Goal: Task Accomplishment & Management: Use online tool/utility

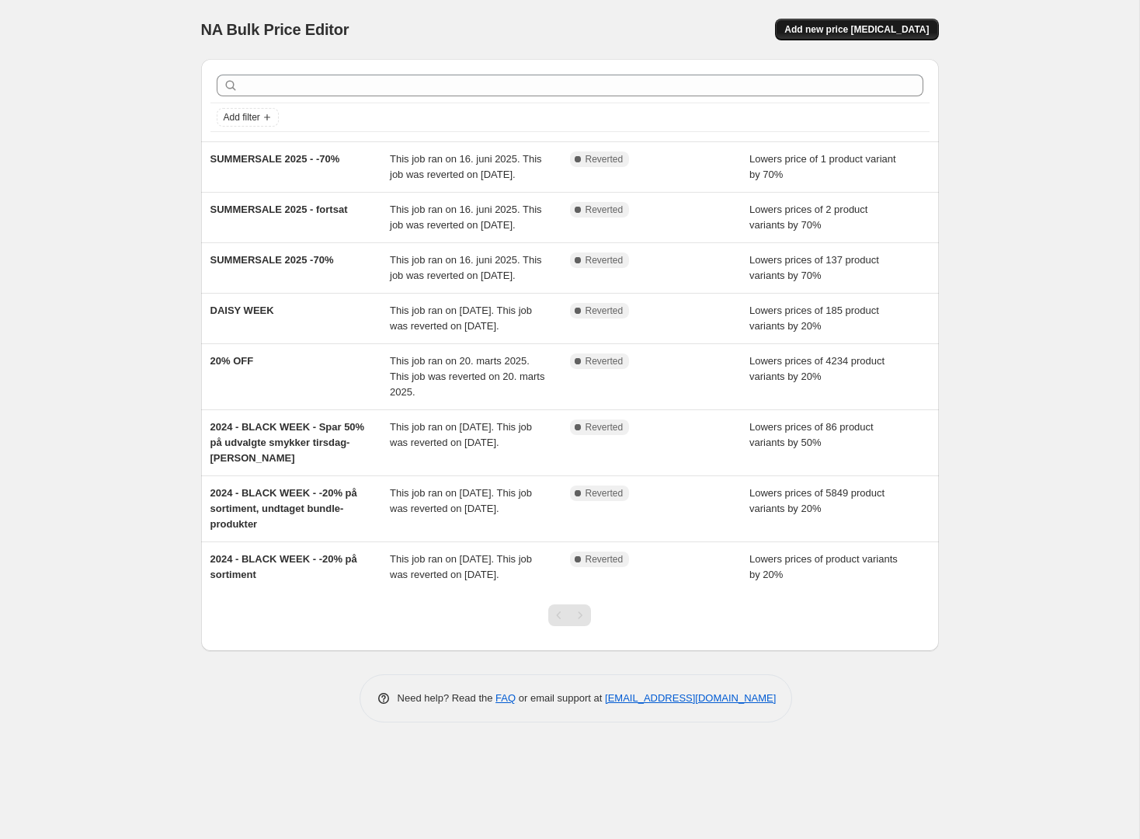
click at [832, 29] on span "Add new price [MEDICAL_DATA]" at bounding box center [856, 29] width 144 height 12
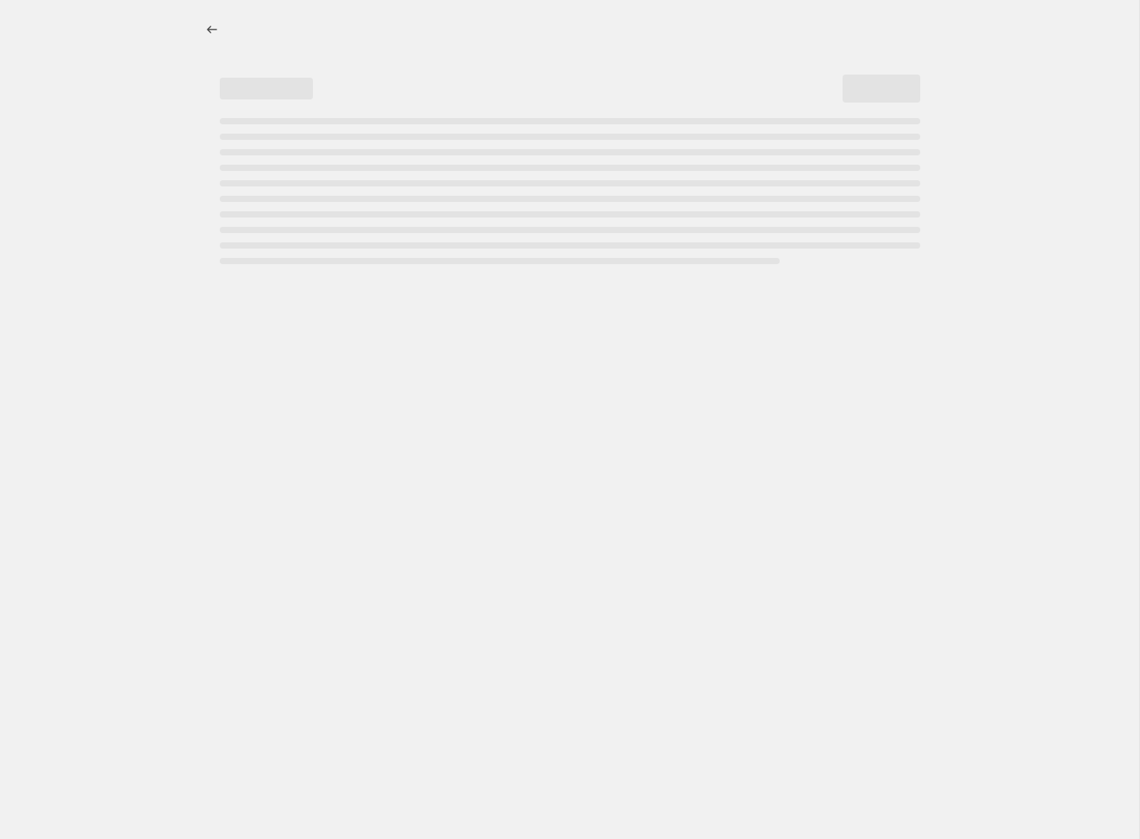
select select "percentage"
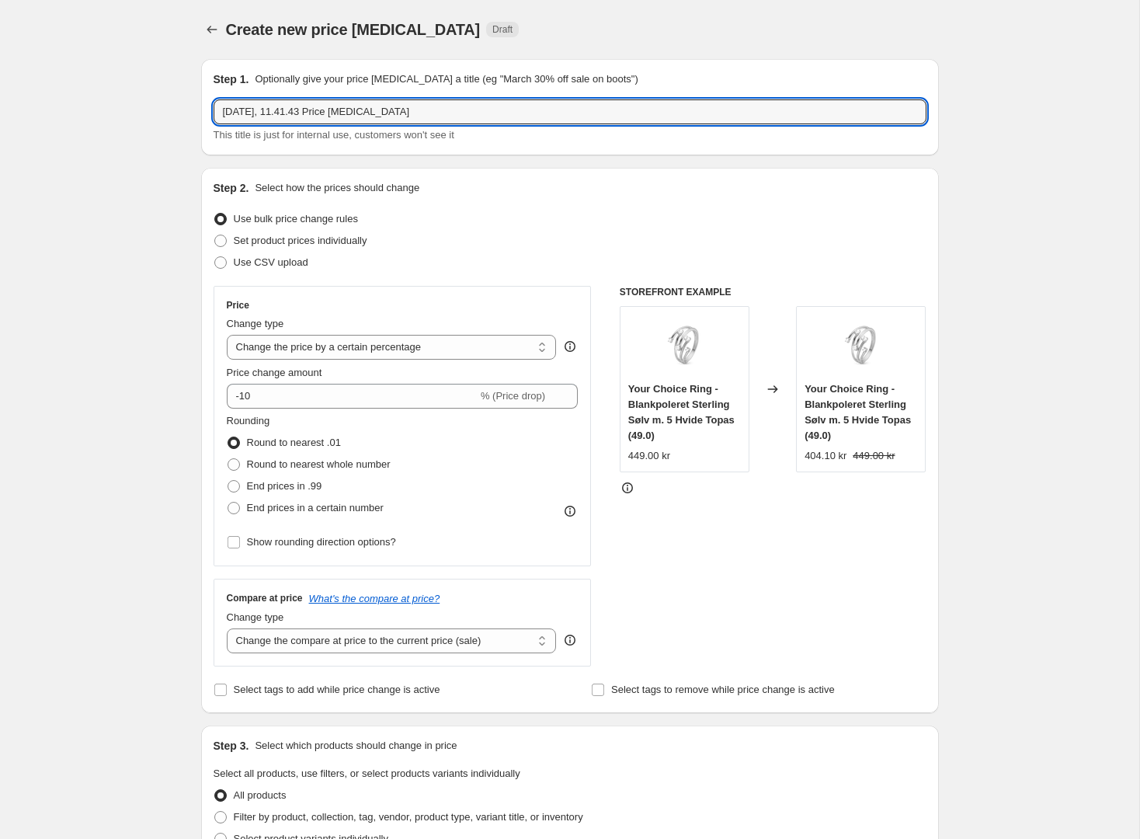
drag, startPoint x: 474, startPoint y: 107, endPoint x: 0, endPoint y: 194, distance: 482.3
click at [137, 132] on div "Create new price change job. This page is ready Create new price change job Dra…" at bounding box center [569, 788] width 1139 height 1577
type input "8"
type input "Colourful Champagne"
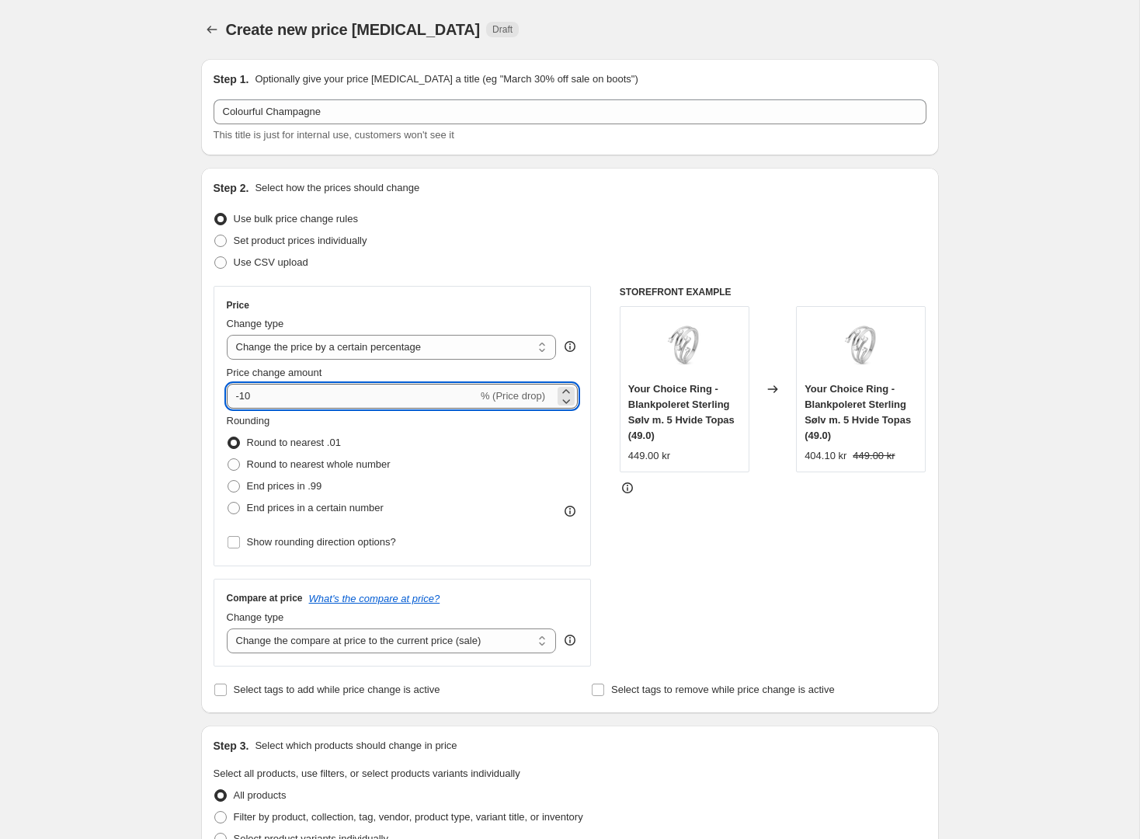
click at [323, 394] on input "-10" at bounding box center [352, 396] width 251 height 25
click at [566, 391] on icon at bounding box center [566, 392] width 16 height 16
click at [567, 407] on icon at bounding box center [566, 401] width 16 height 16
click at [566, 403] on icon at bounding box center [566, 401] width 16 height 16
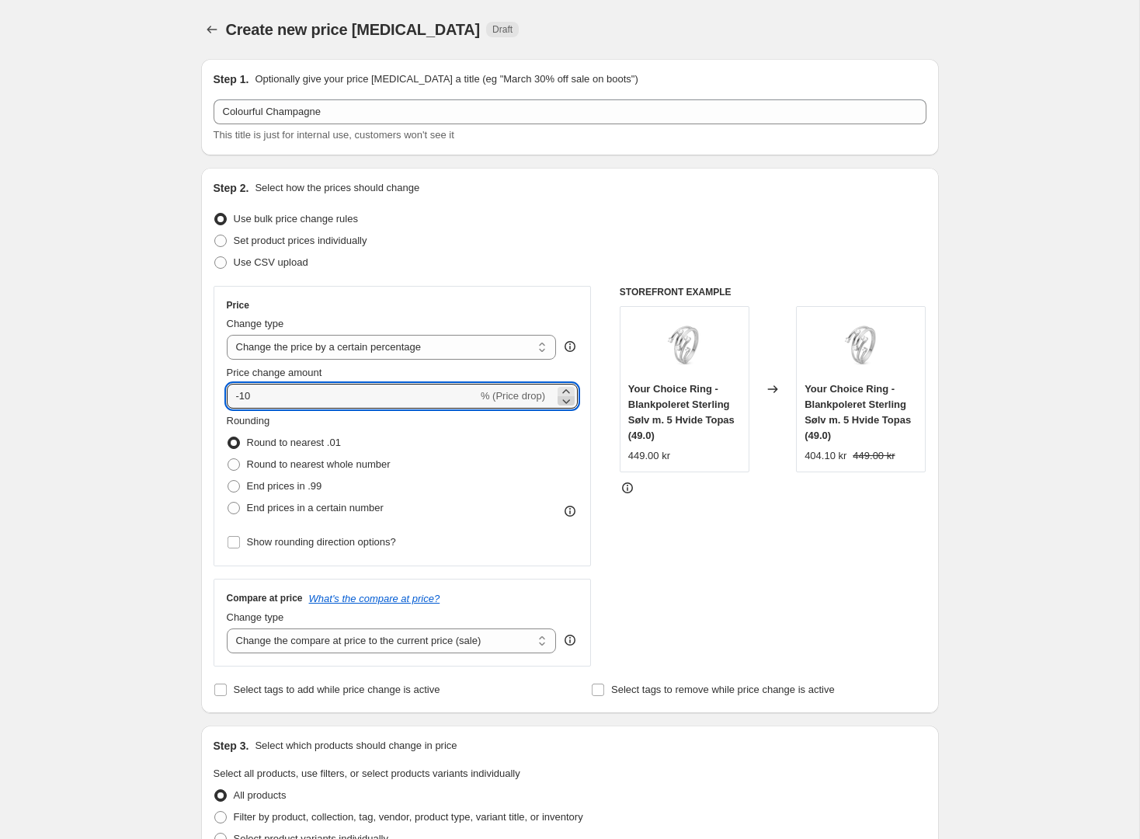
click at [566, 403] on icon at bounding box center [566, 401] width 16 height 16
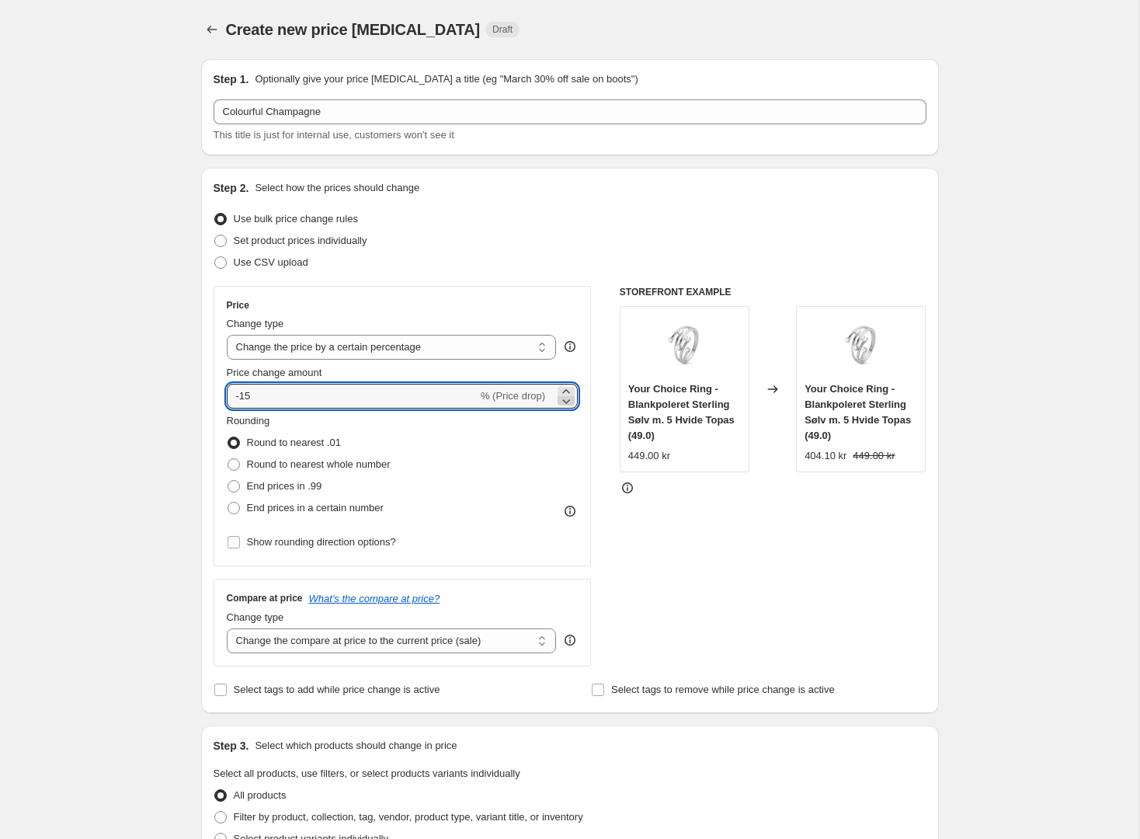
click at [566, 403] on icon at bounding box center [566, 401] width 16 height 16
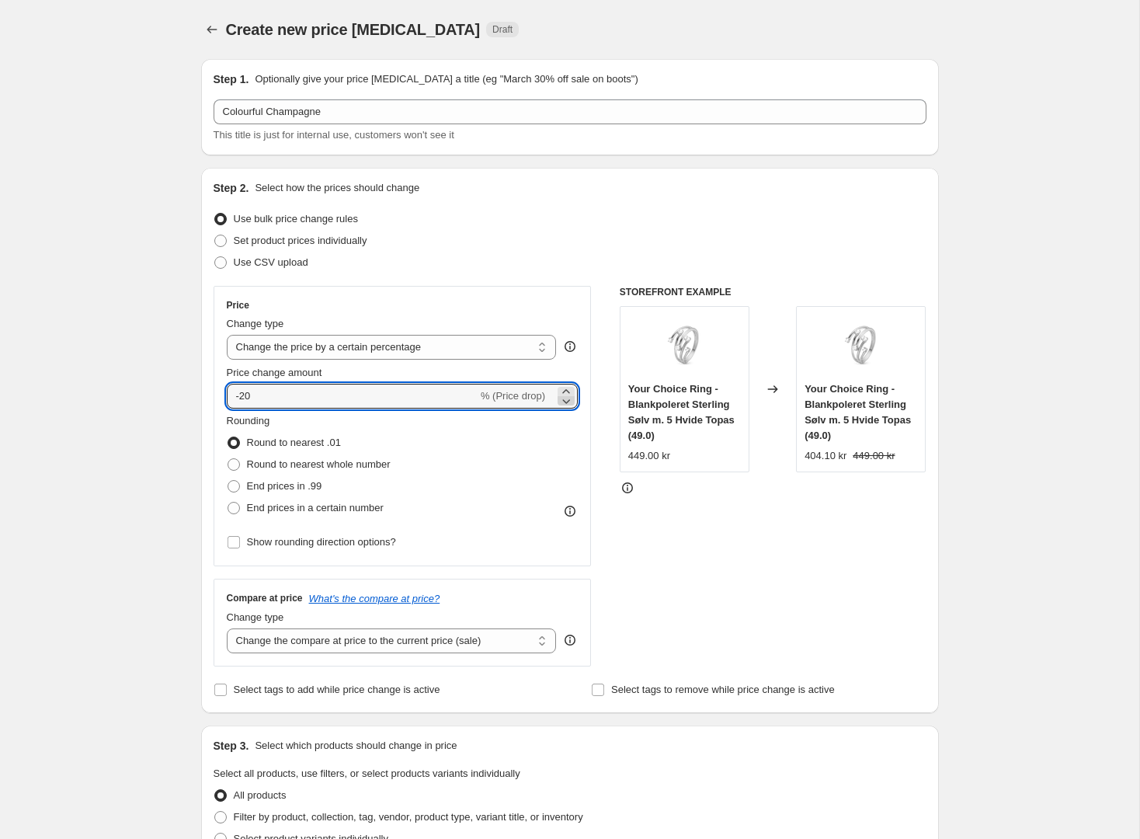
click at [566, 403] on icon at bounding box center [566, 401] width 16 height 16
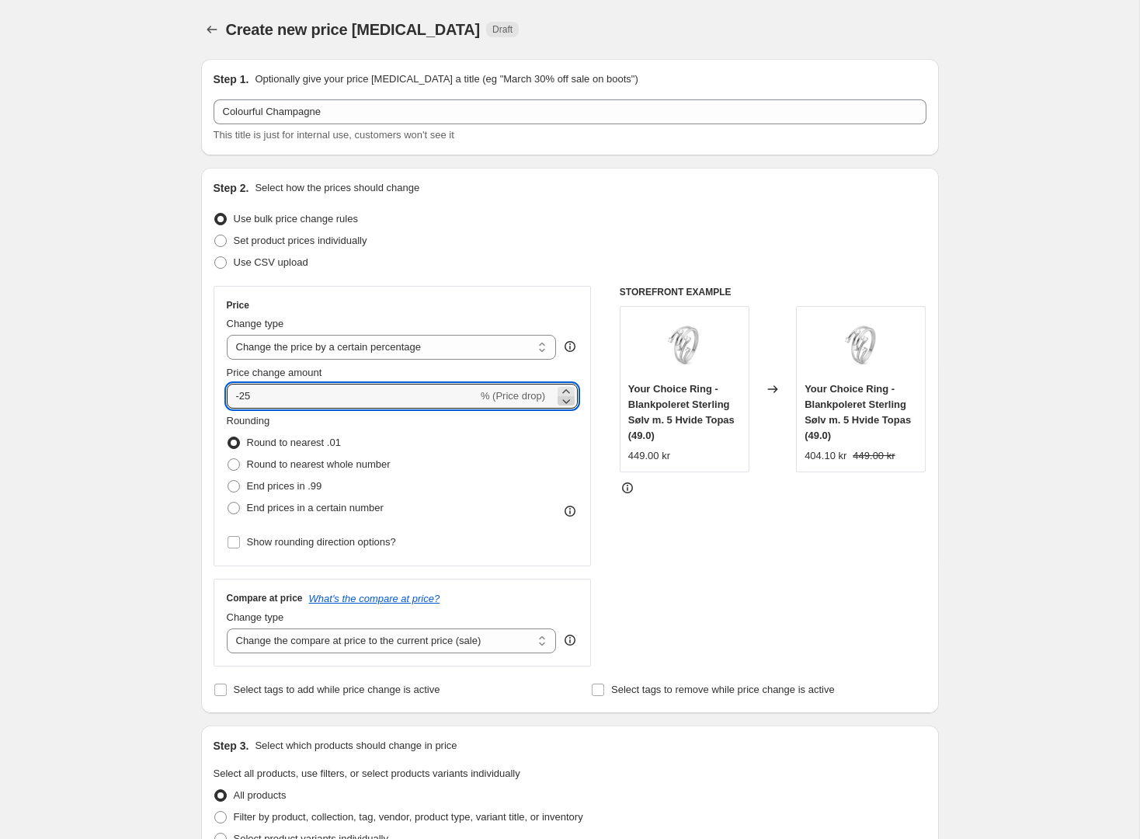
click at [566, 403] on icon at bounding box center [566, 401] width 16 height 16
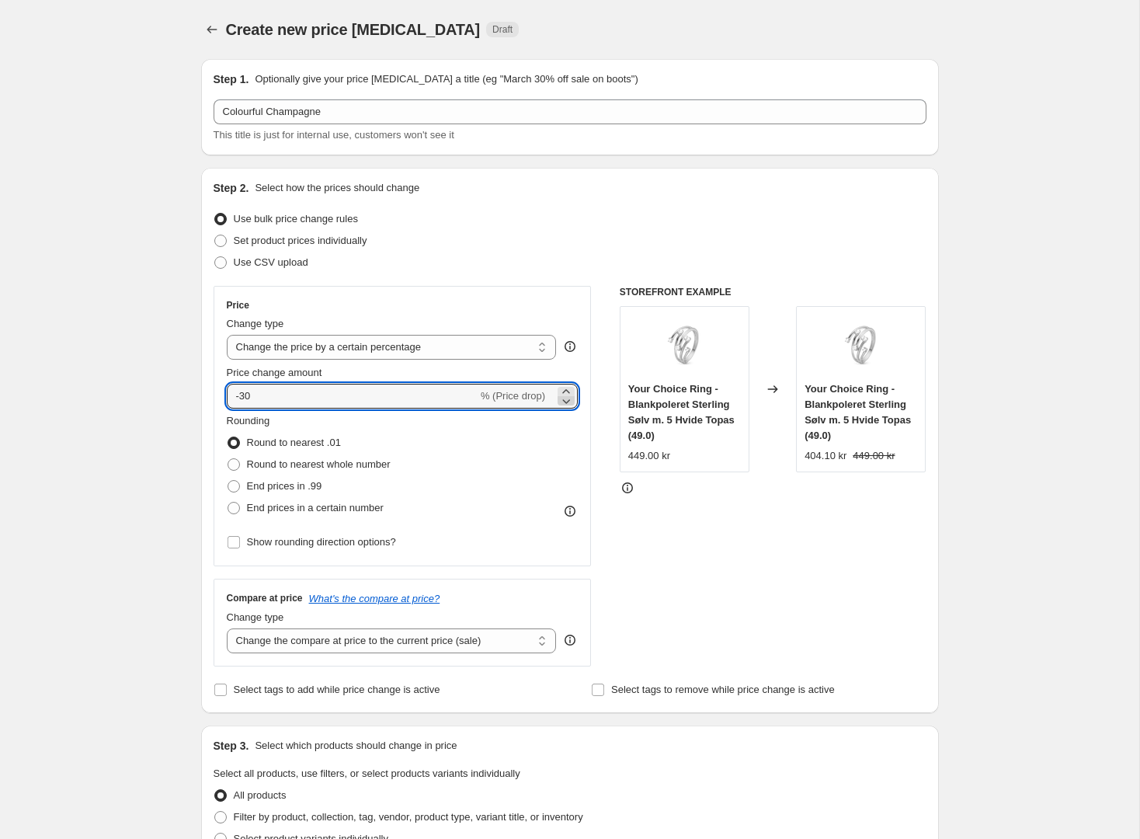
click at [566, 403] on icon at bounding box center [566, 401] width 16 height 16
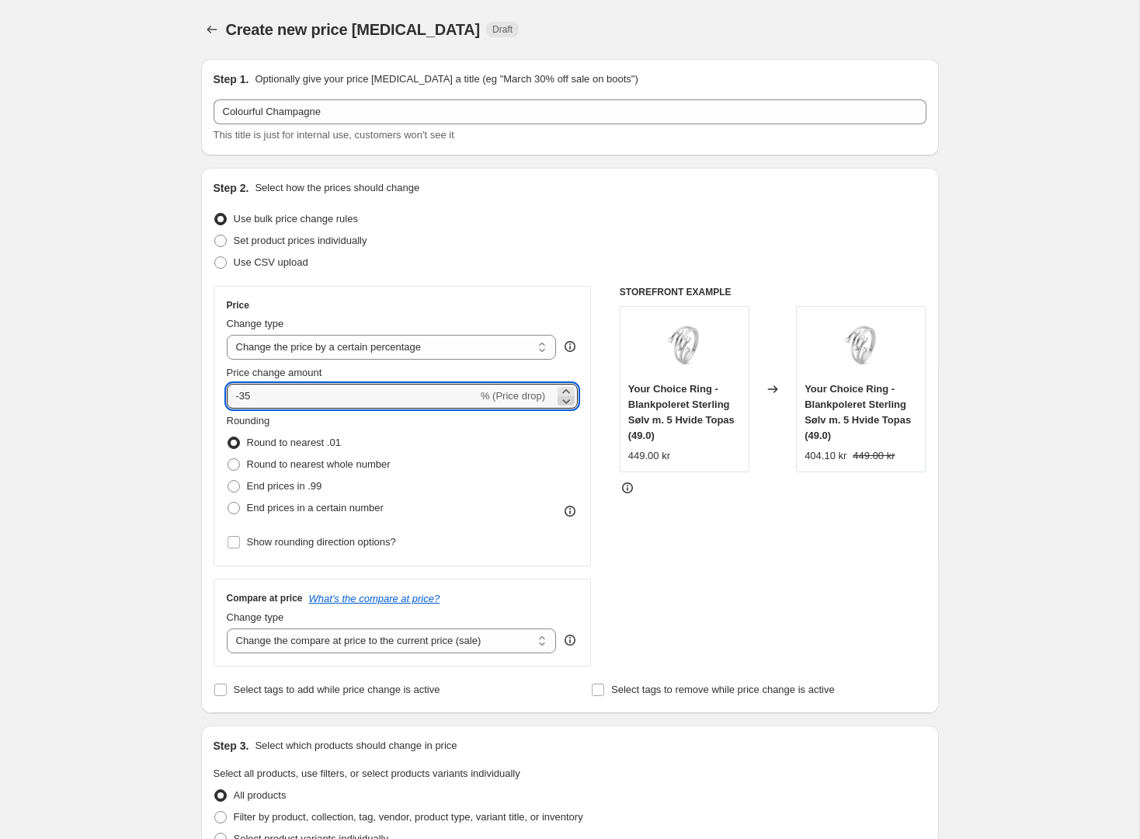
click at [566, 403] on icon at bounding box center [566, 401] width 16 height 16
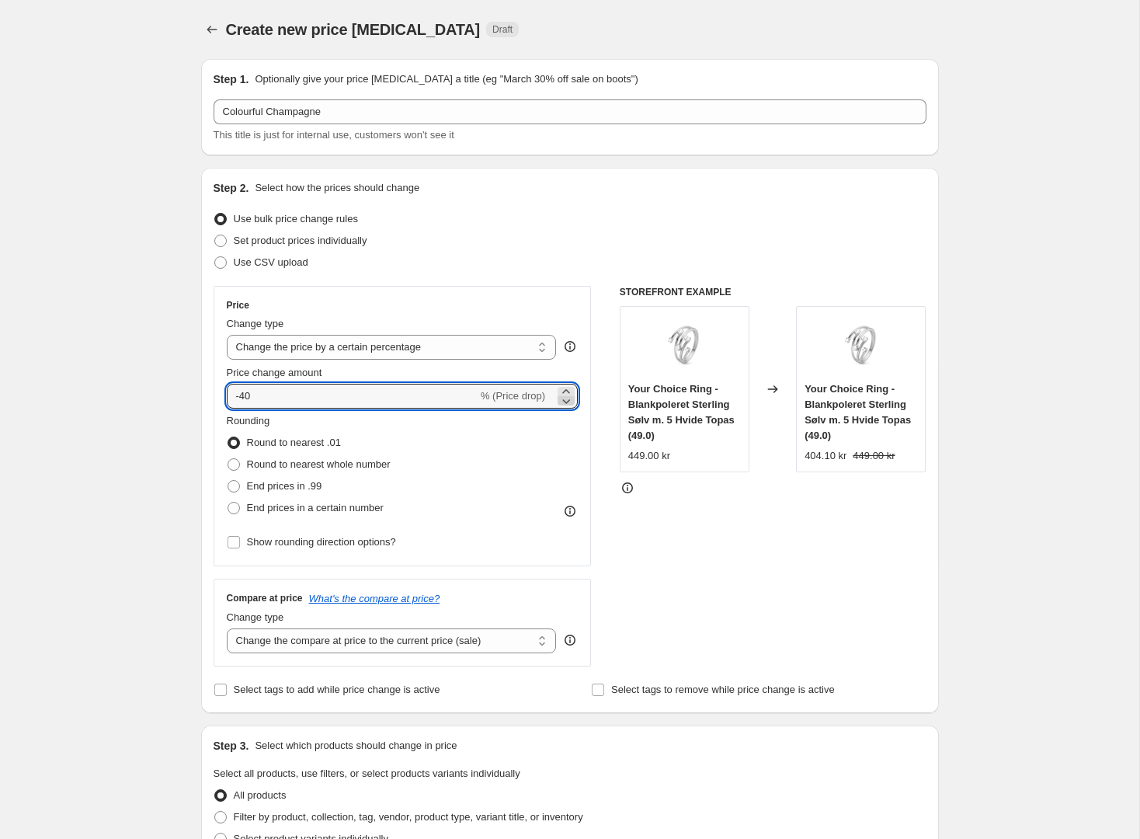
click at [566, 403] on icon at bounding box center [566, 401] width 16 height 16
click at [563, 389] on icon at bounding box center [566, 392] width 16 height 16
click at [562, 394] on icon at bounding box center [566, 401] width 16 height 16
click at [568, 402] on icon at bounding box center [566, 401] width 16 height 16
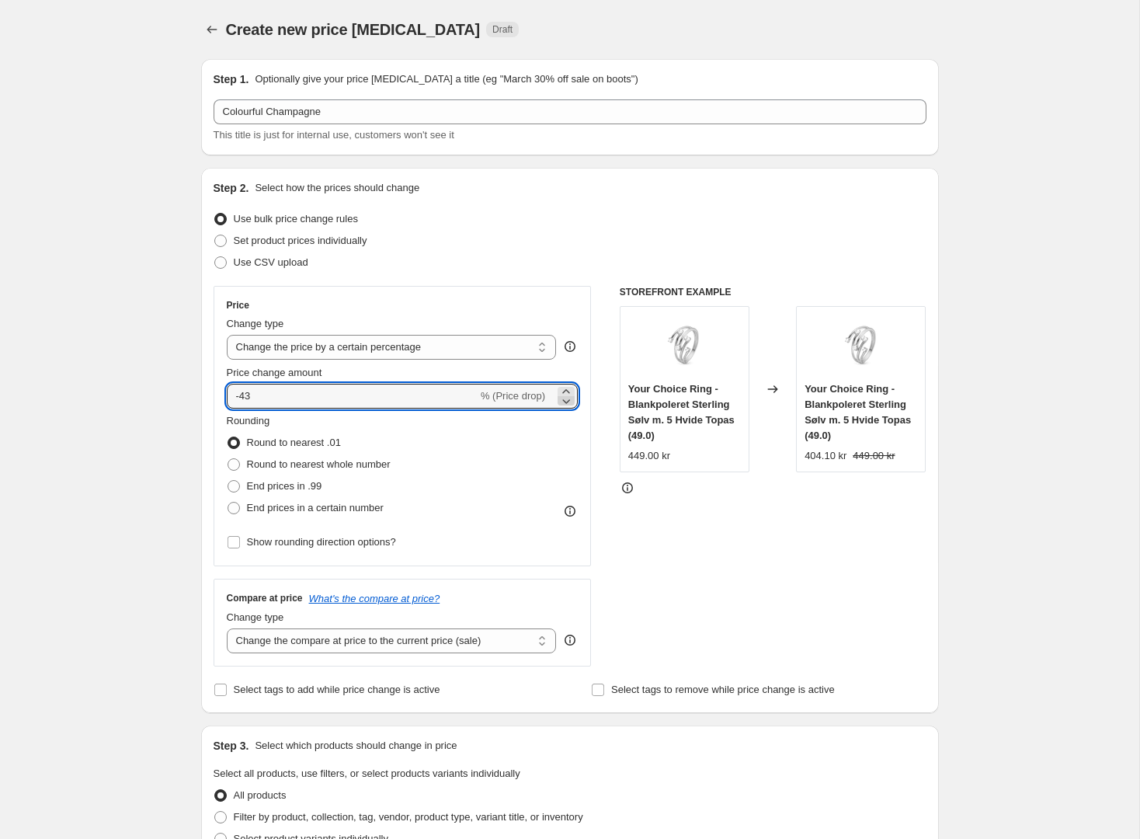
click at [566, 403] on icon at bounding box center [566, 401] width 16 height 16
click at [566, 403] on icon at bounding box center [567, 401] width 8 height 5
click at [566, 404] on icon at bounding box center [566, 401] width 16 height 16
click at [563, 393] on icon at bounding box center [566, 401] width 16 height 16
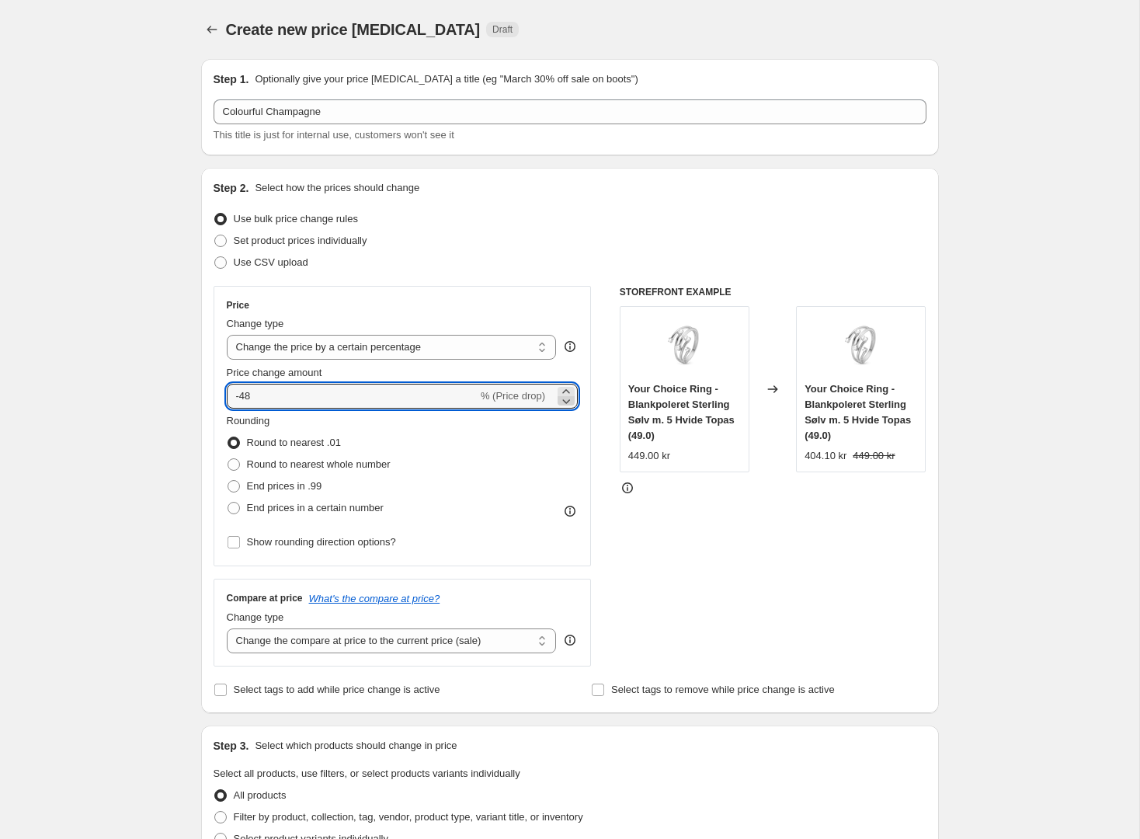
click at [563, 393] on icon at bounding box center [566, 401] width 16 height 16
click at [561, 399] on icon at bounding box center [566, 401] width 16 height 16
type input "-5"
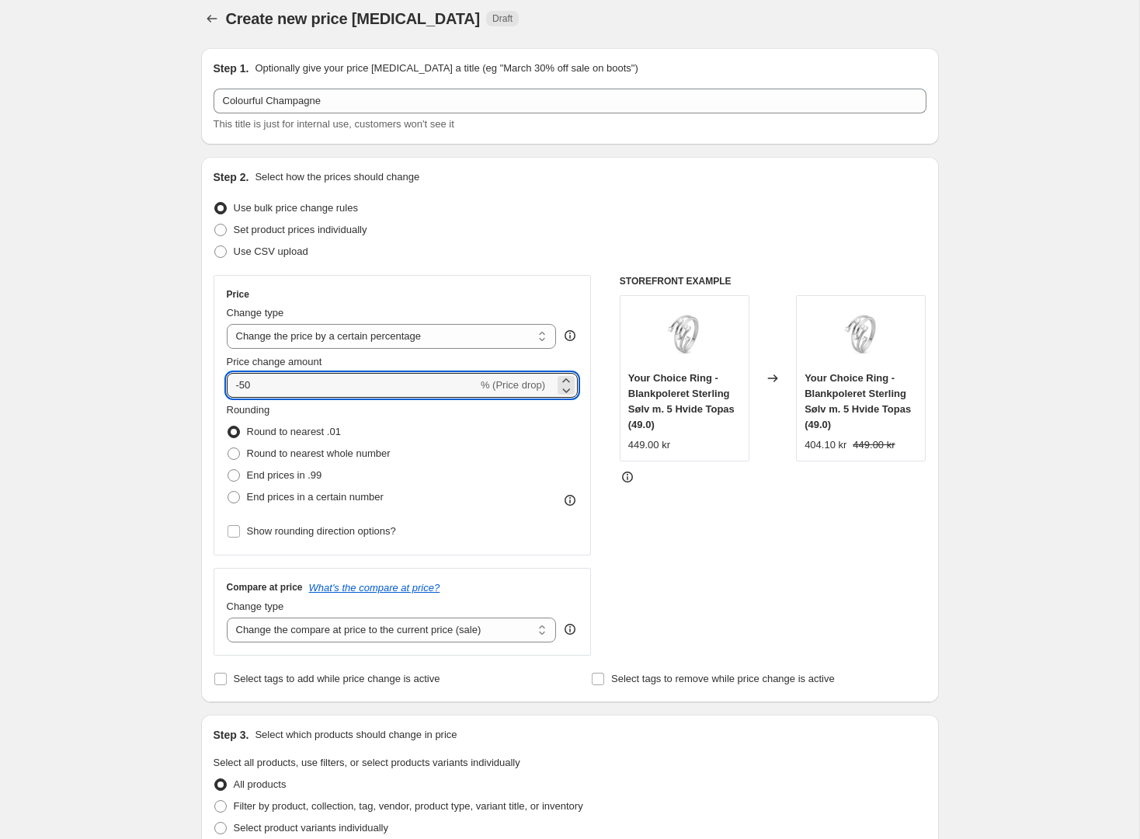
scroll to position [10, 0]
type input "-50"
click at [154, 445] on div "Create new price change job. This page is ready Create new price change job Dra…" at bounding box center [569, 778] width 1139 height 1577
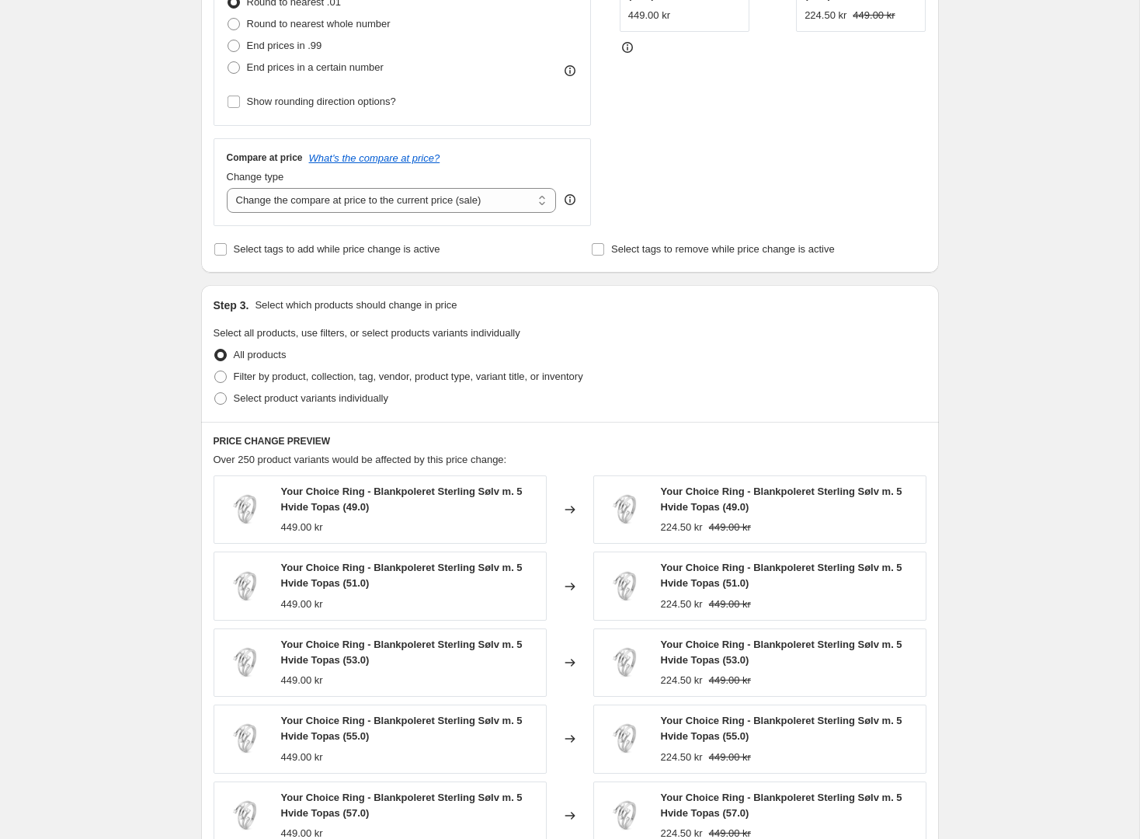
scroll to position [444, 0]
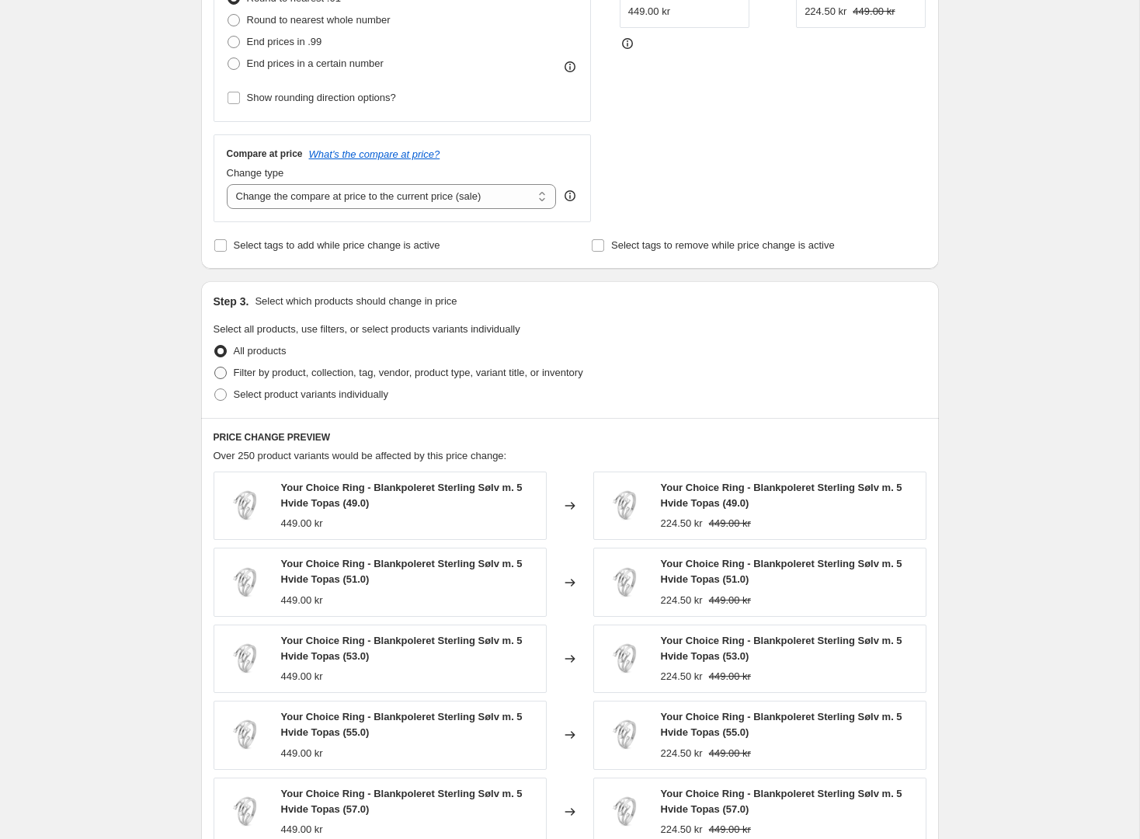
click at [224, 372] on span at bounding box center [220, 372] width 12 height 12
click at [215, 367] on input "Filter by product, collection, tag, vendor, product type, variant title, or inv…" at bounding box center [214, 366] width 1 height 1
radio input "true"
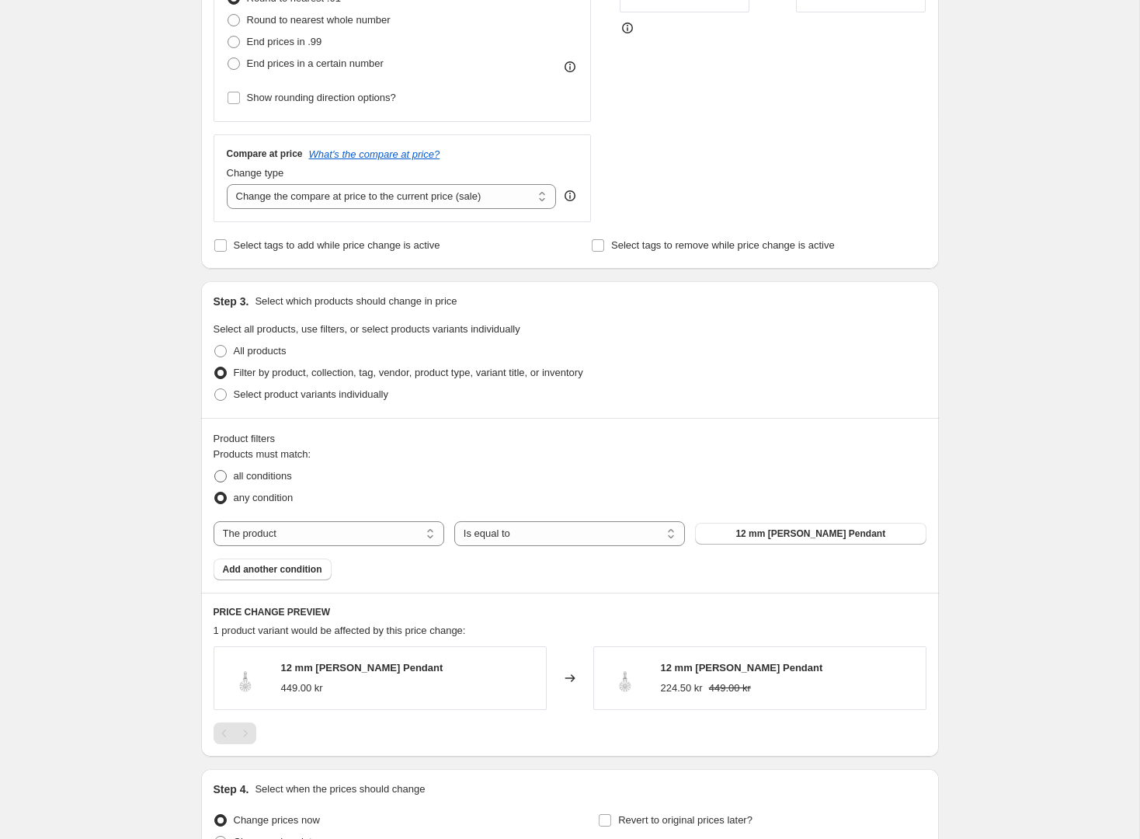
click at [224, 477] on span at bounding box center [220, 476] width 12 height 12
click at [215, 471] on input "all conditions" at bounding box center [214, 470] width 1 height 1
radio input "true"
click at [775, 537] on span "12 mm Marguerite Pendant" at bounding box center [810, 533] width 150 height 12
click at [224, 396] on span at bounding box center [220, 394] width 12 height 12
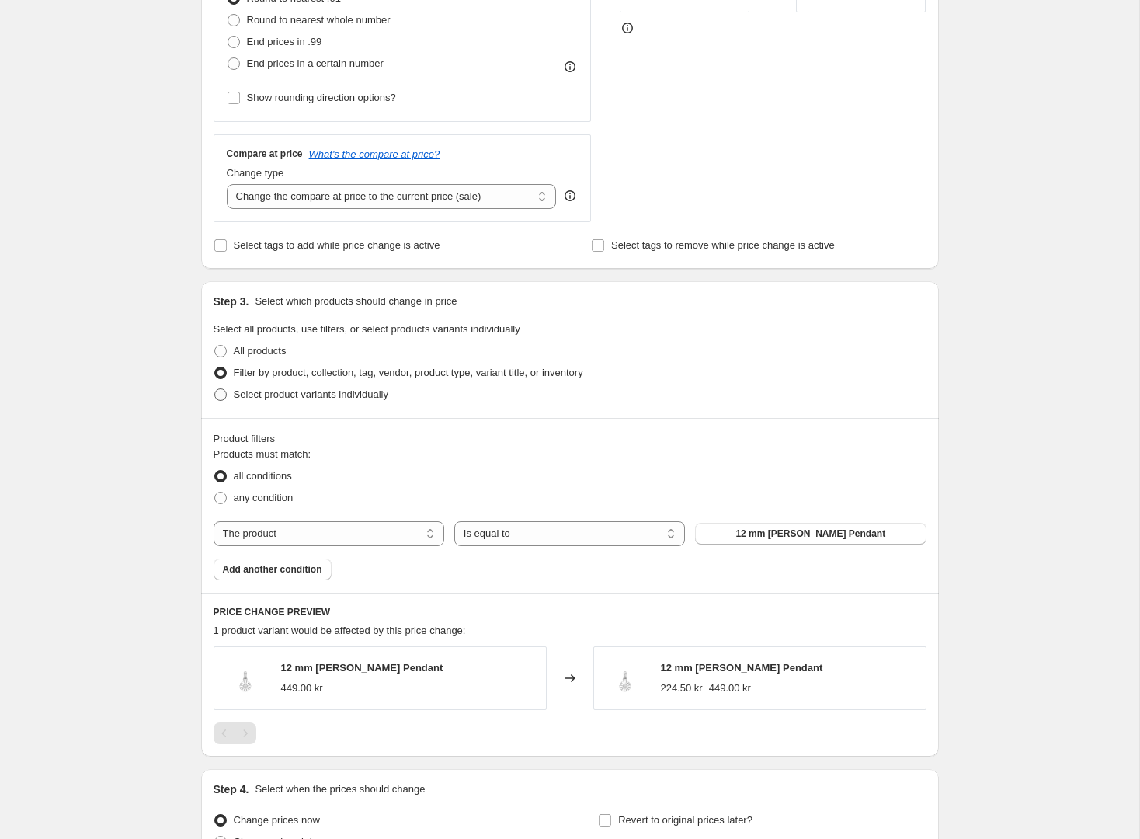
click at [215, 389] on input "Select product variants individually" at bounding box center [214, 388] width 1 height 1
radio input "true"
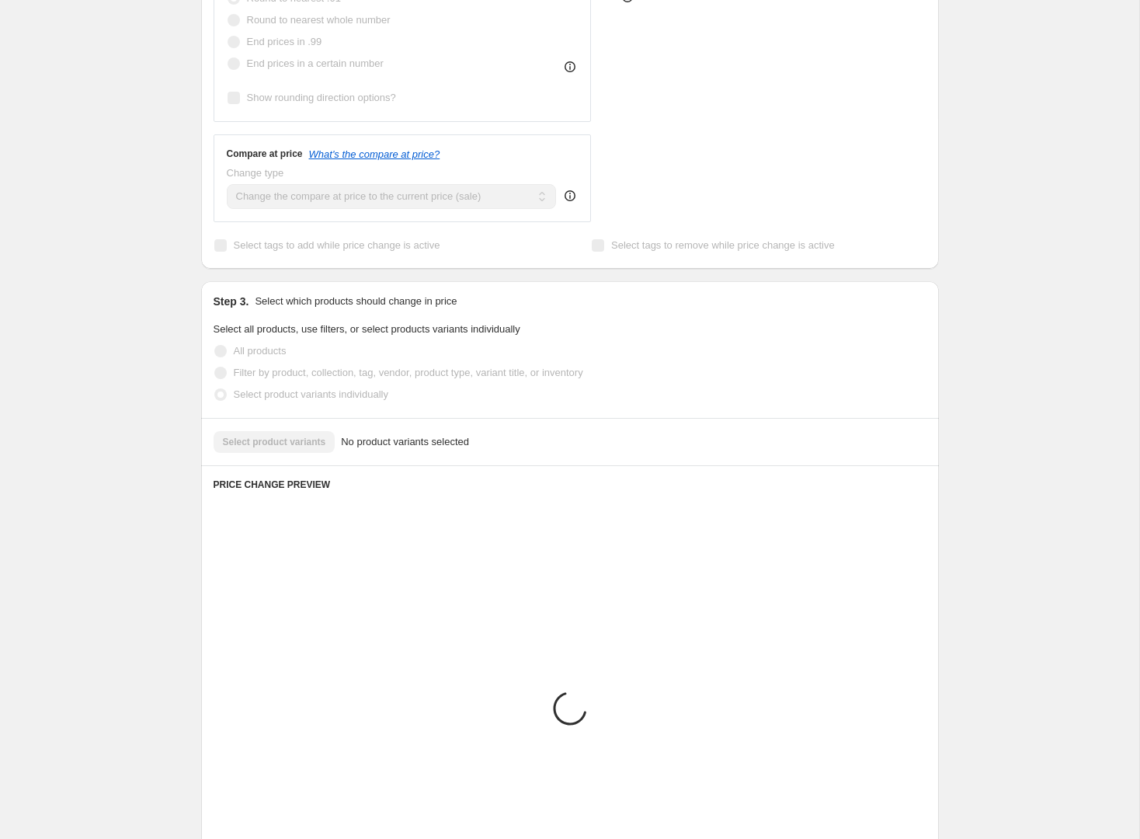
scroll to position [370, 0]
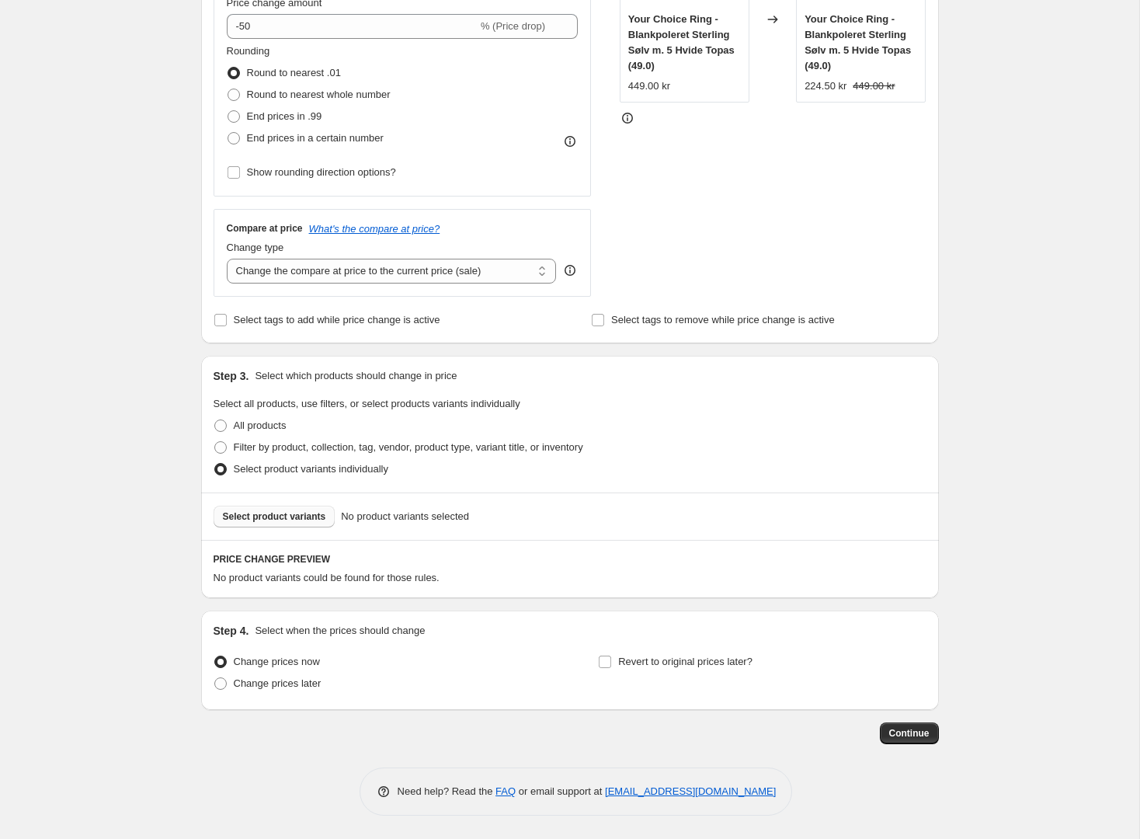
click at [307, 520] on span "Select product variants" at bounding box center [274, 516] width 103 height 12
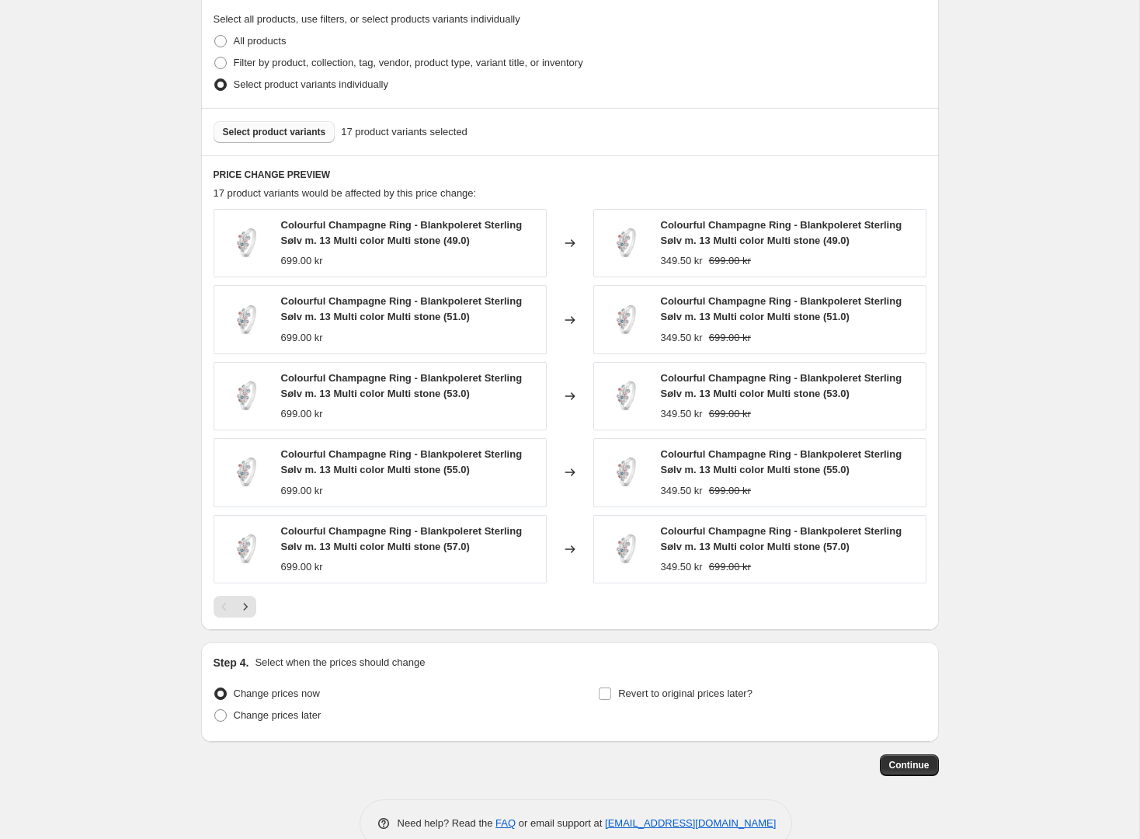
scroll to position [786, 0]
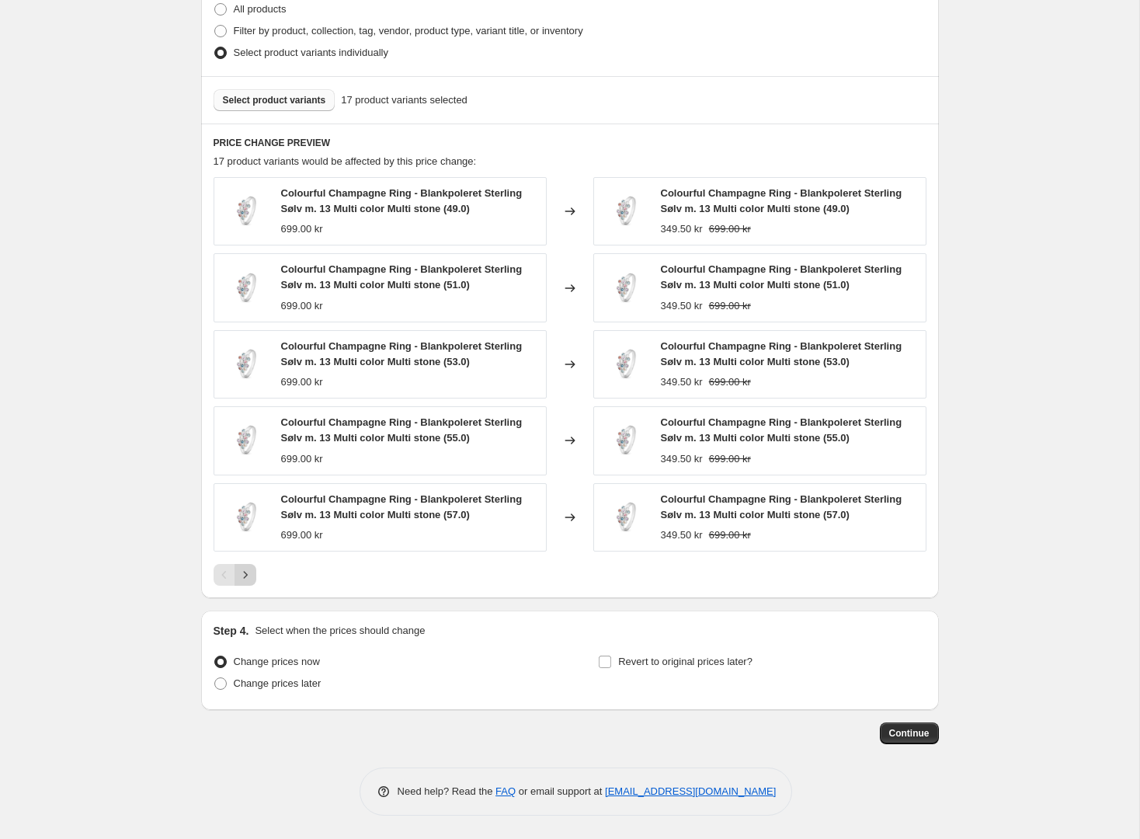
click at [249, 575] on icon "Next" at bounding box center [246, 575] width 16 height 16
click at [248, 573] on icon "Next" at bounding box center [246, 575] width 16 height 16
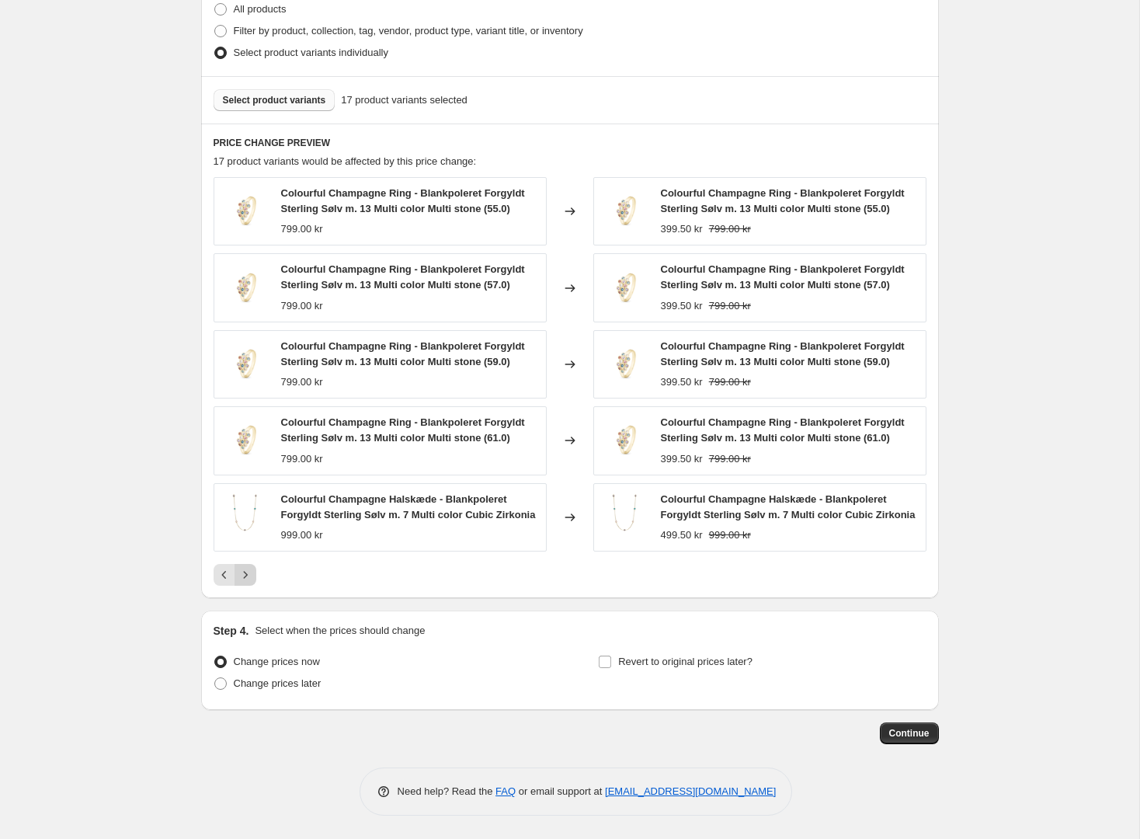
click at [248, 573] on div "Colourful Champagne Ring - Blankpoleret Forgyldt Sterling Sølv m. 13 Multi colo…" at bounding box center [570, 381] width 713 height 408
click at [244, 582] on icon "Next" at bounding box center [246, 575] width 16 height 16
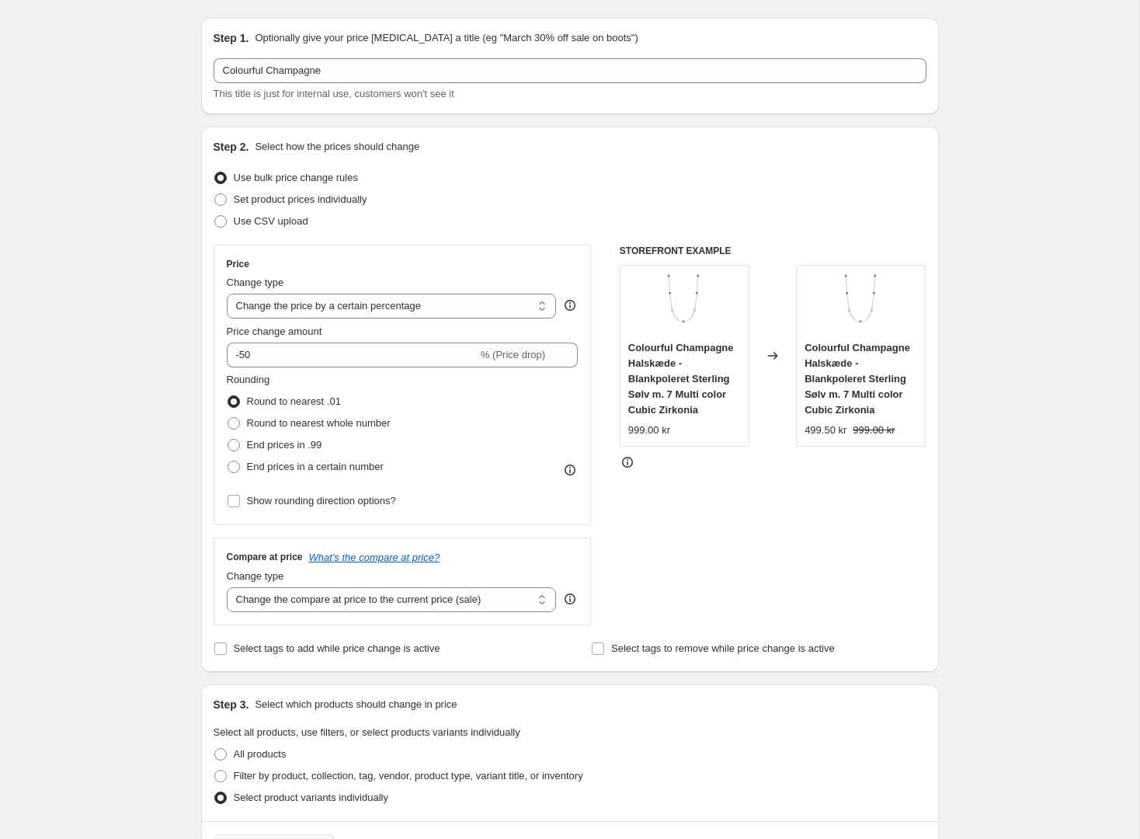
scroll to position [0, 0]
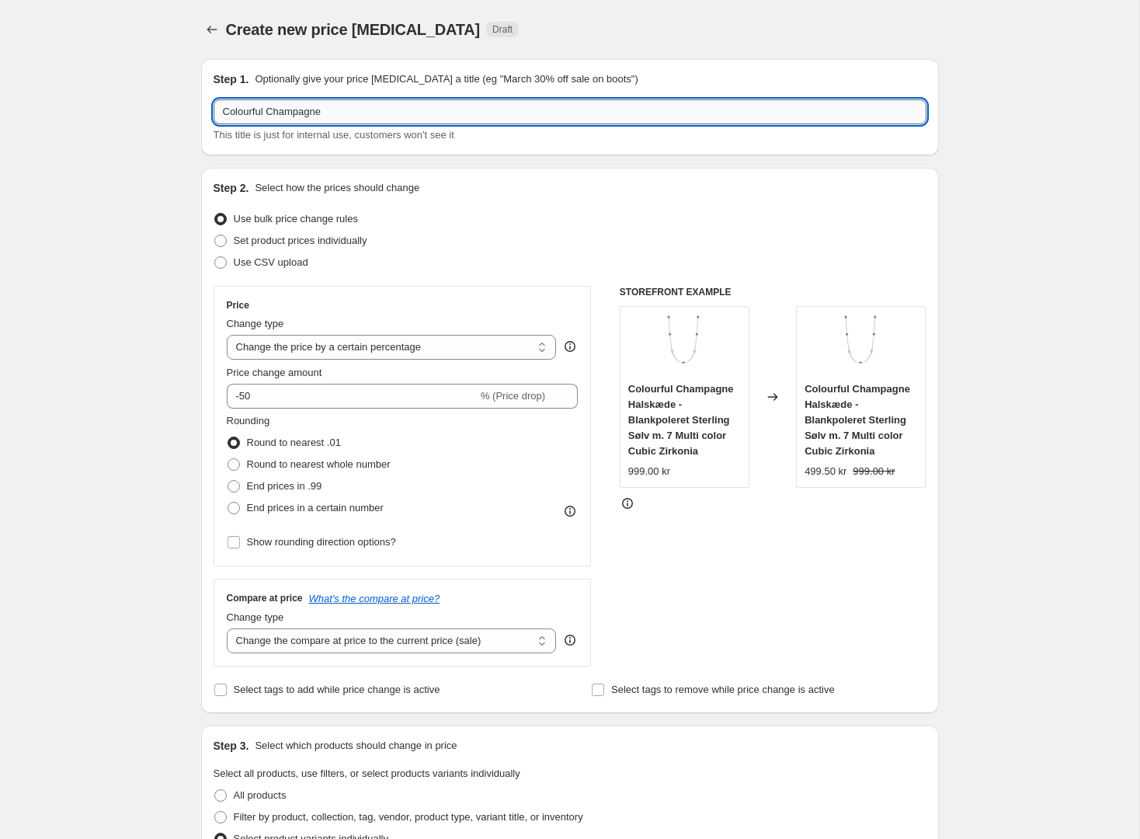
click at [524, 113] on input "Colourful Champagne" at bounding box center [570, 111] width 713 height 25
type input "Colourful Champagne - -50%"
click at [1016, 434] on div "Create new price change job. This page is ready Create new price change job Dra…" at bounding box center [569, 697] width 1139 height 1395
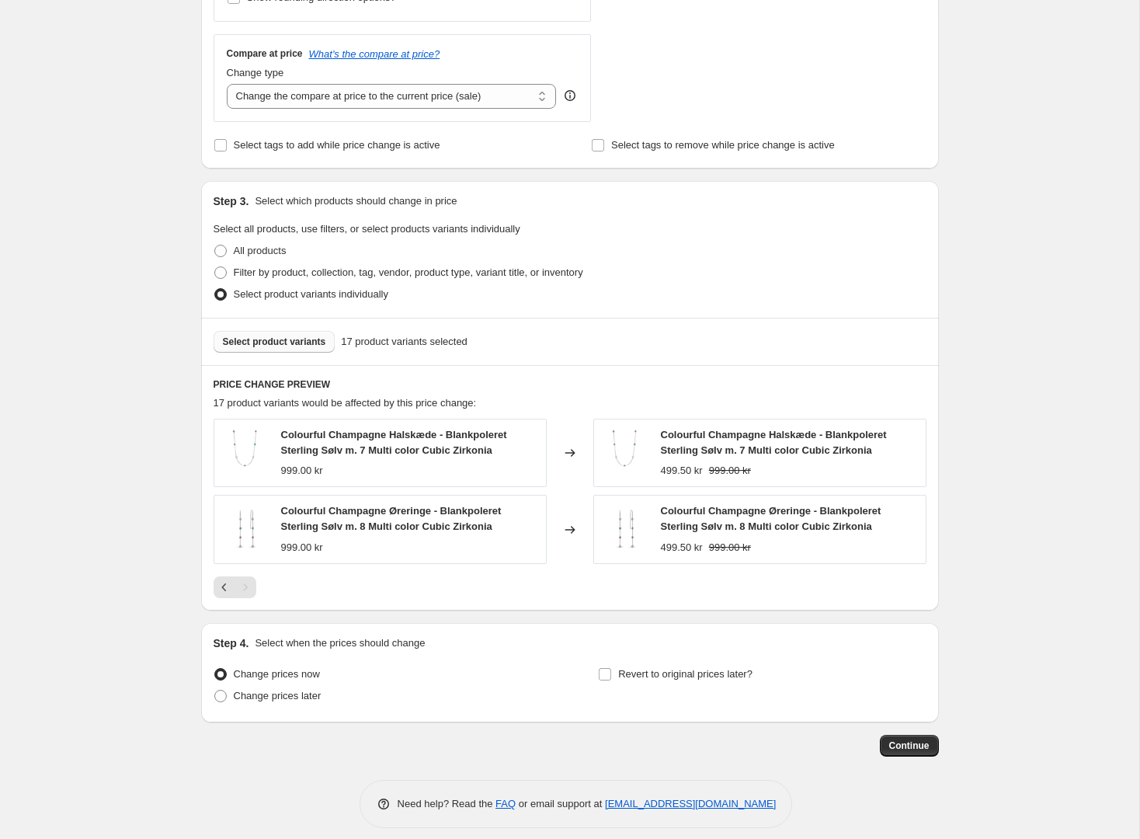
scroll to position [557, 0]
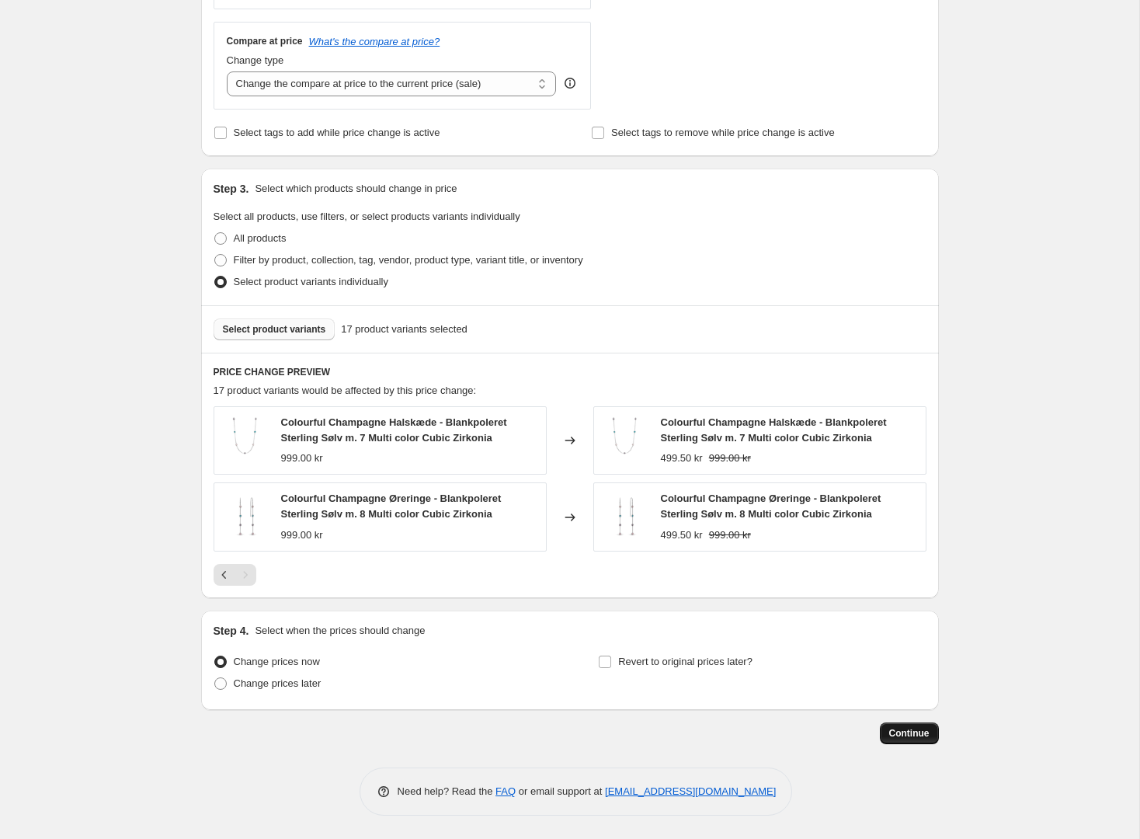
click at [927, 735] on span "Continue" at bounding box center [909, 733] width 40 height 12
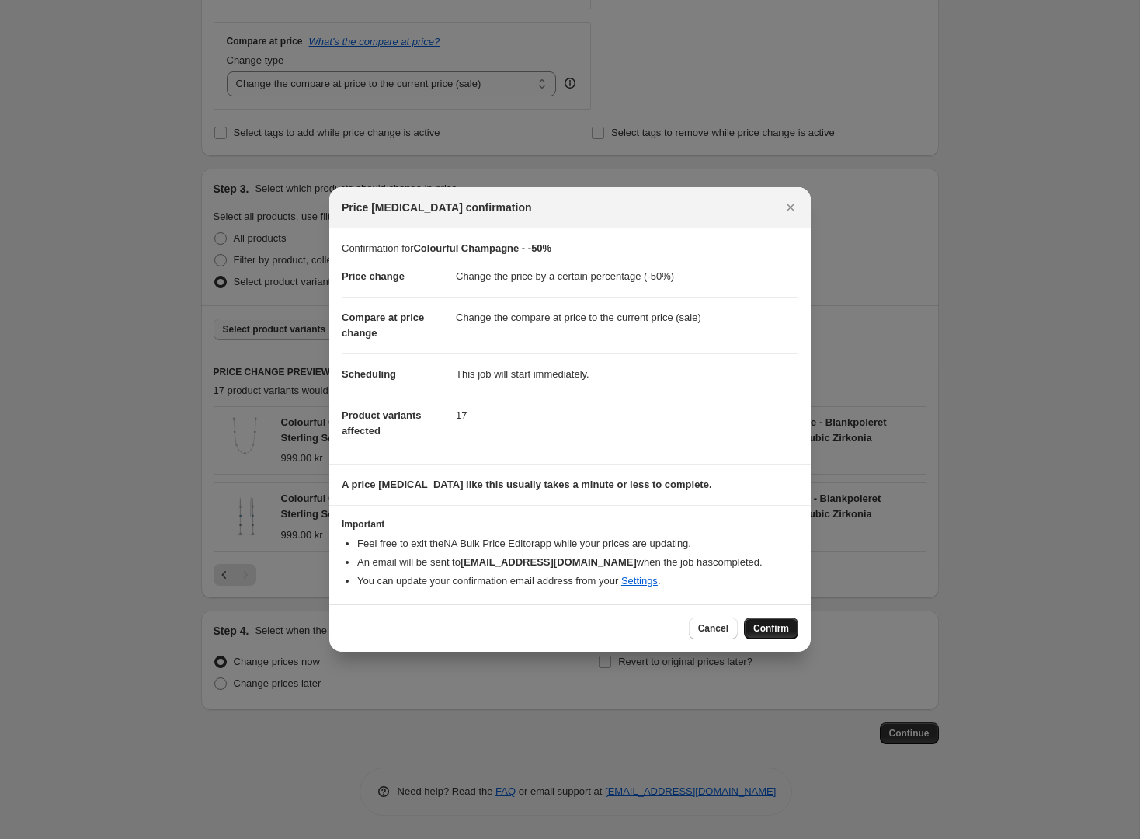
click at [770, 625] on span "Confirm" at bounding box center [771, 628] width 36 height 12
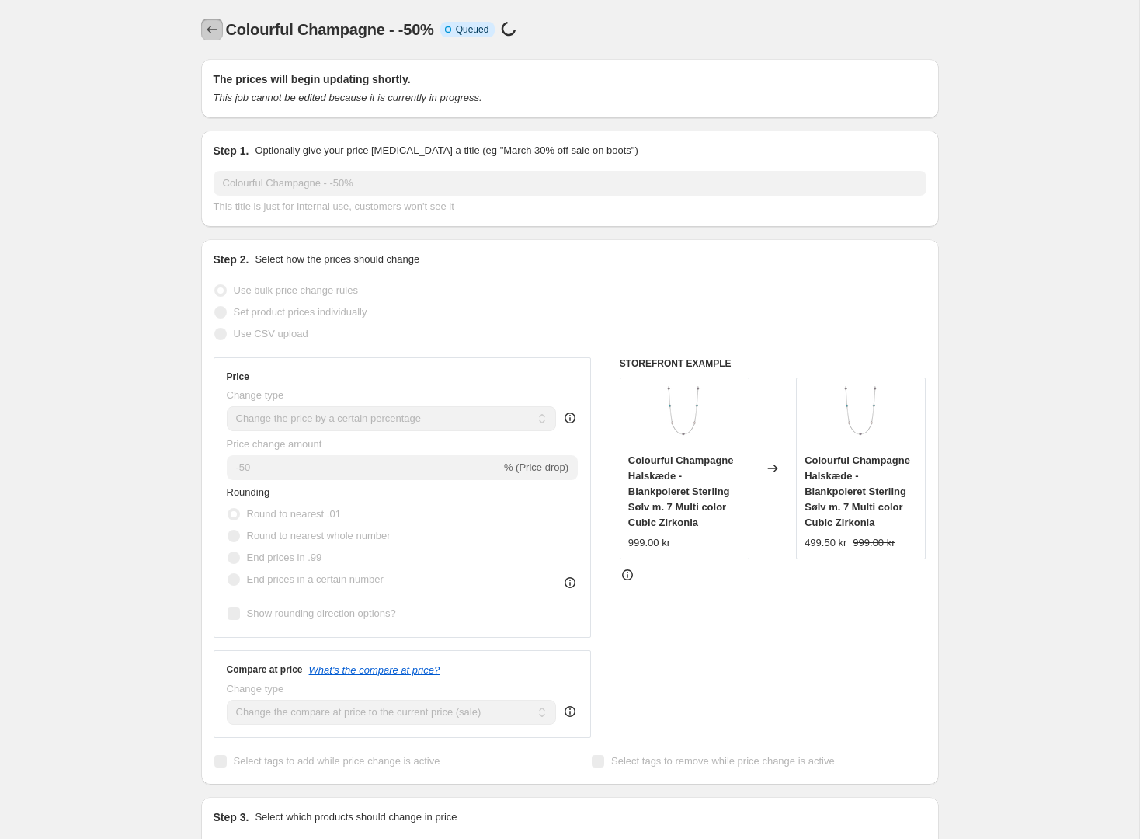
click at [217, 30] on icon "Price change jobs" at bounding box center [212, 30] width 16 height 16
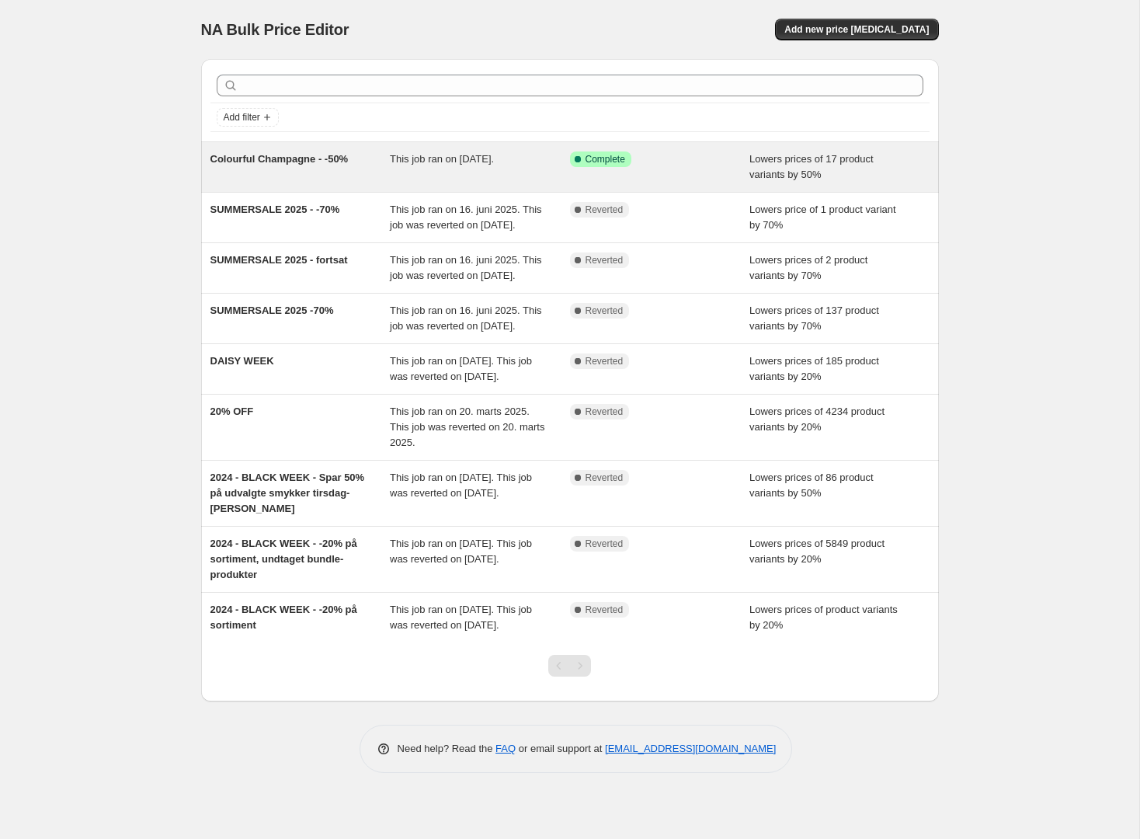
click at [607, 162] on span "Complete" at bounding box center [605, 159] width 40 height 12
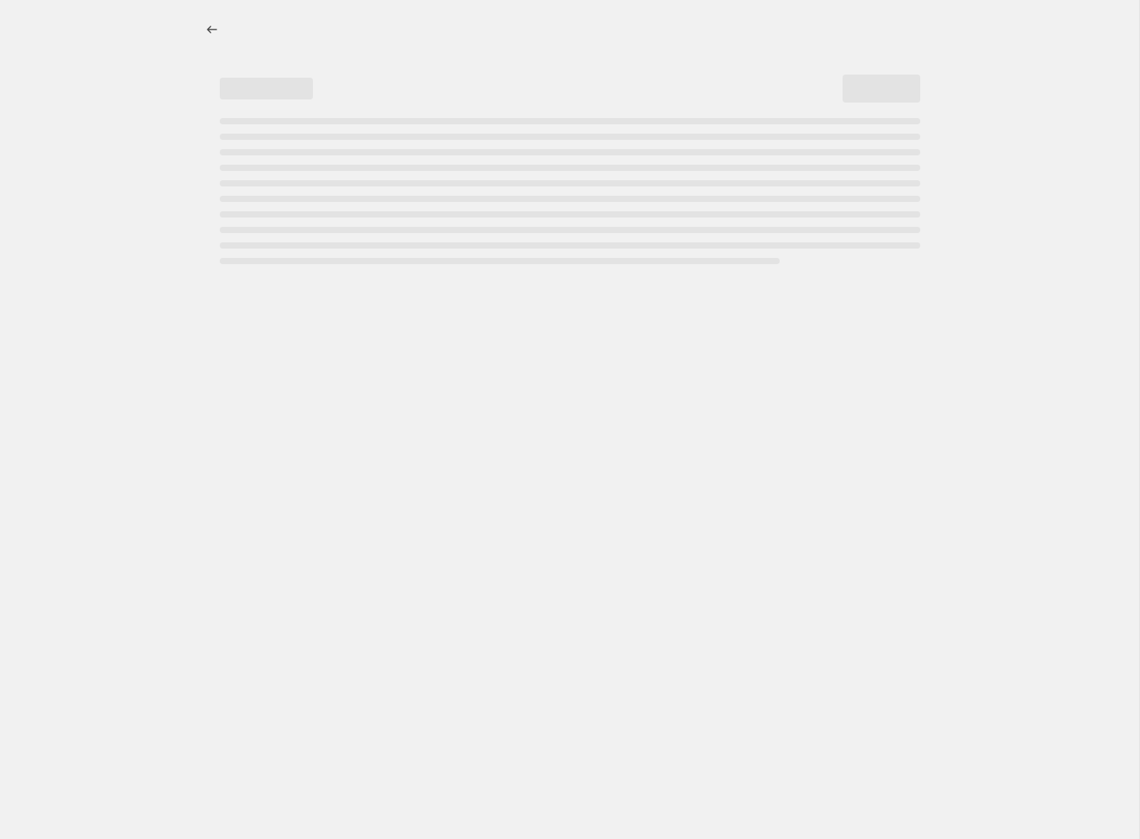
select select "percentage"
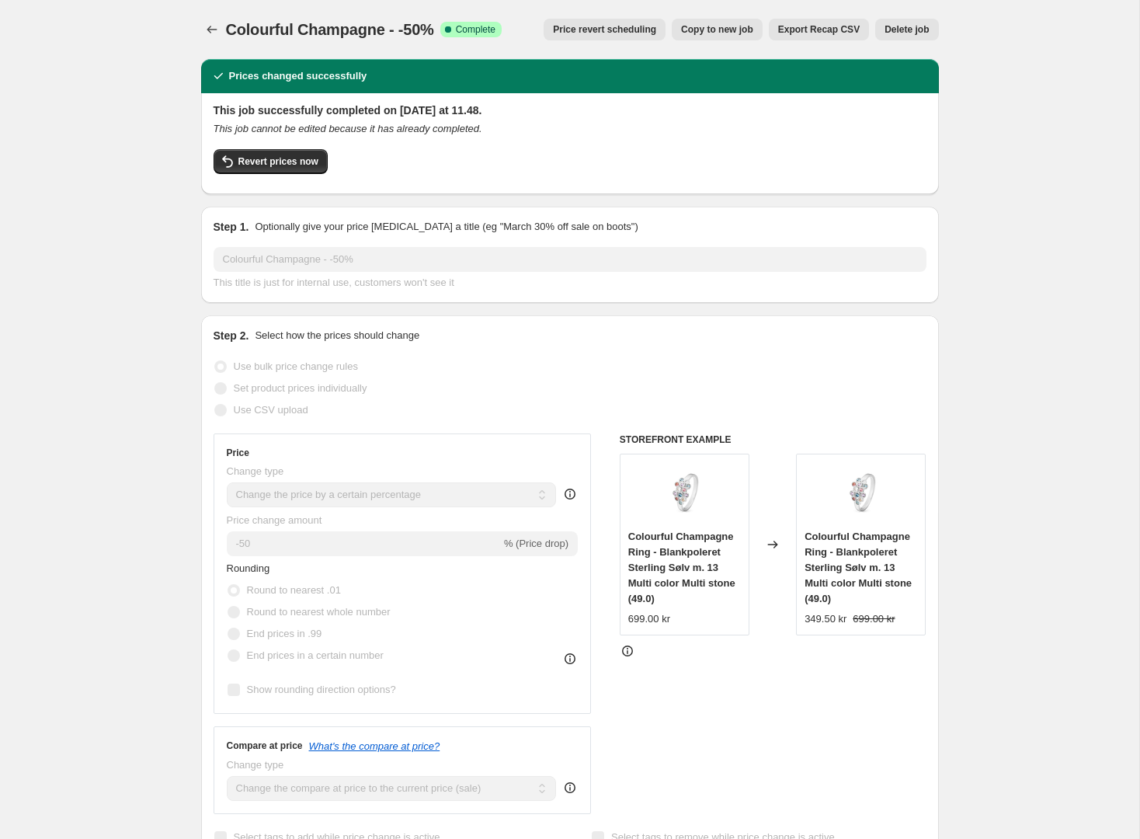
click at [609, 33] on span "Price revert scheduling" at bounding box center [604, 29] width 103 height 12
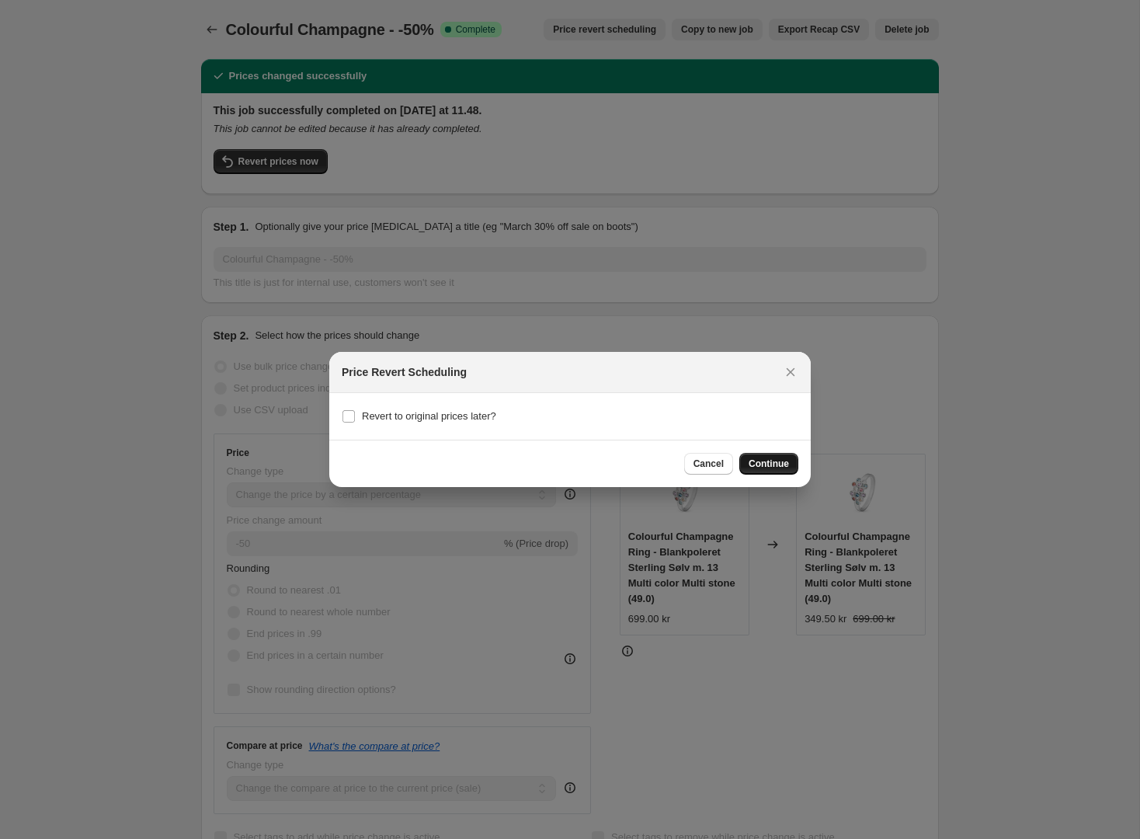
click at [764, 465] on span "Continue" at bounding box center [769, 463] width 40 height 12
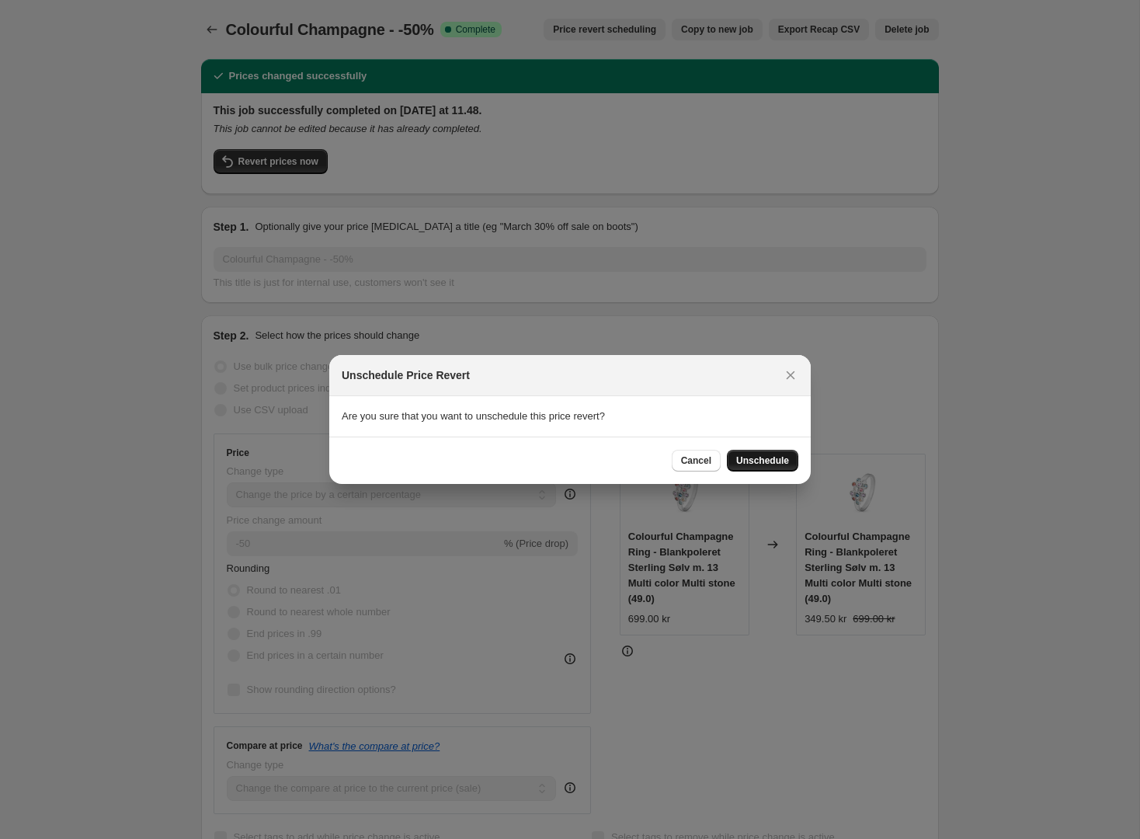
click at [785, 464] on span "Unschedule" at bounding box center [762, 460] width 53 height 12
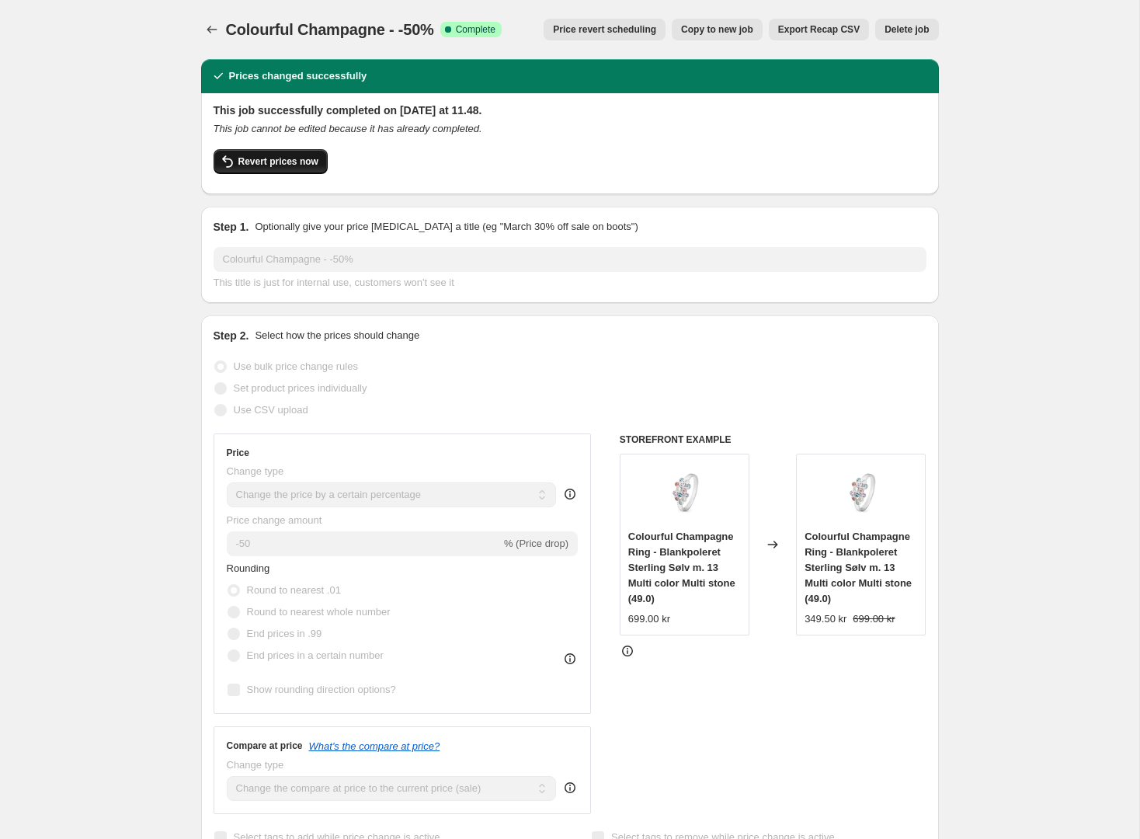
click at [307, 163] on span "Revert prices now" at bounding box center [278, 161] width 80 height 12
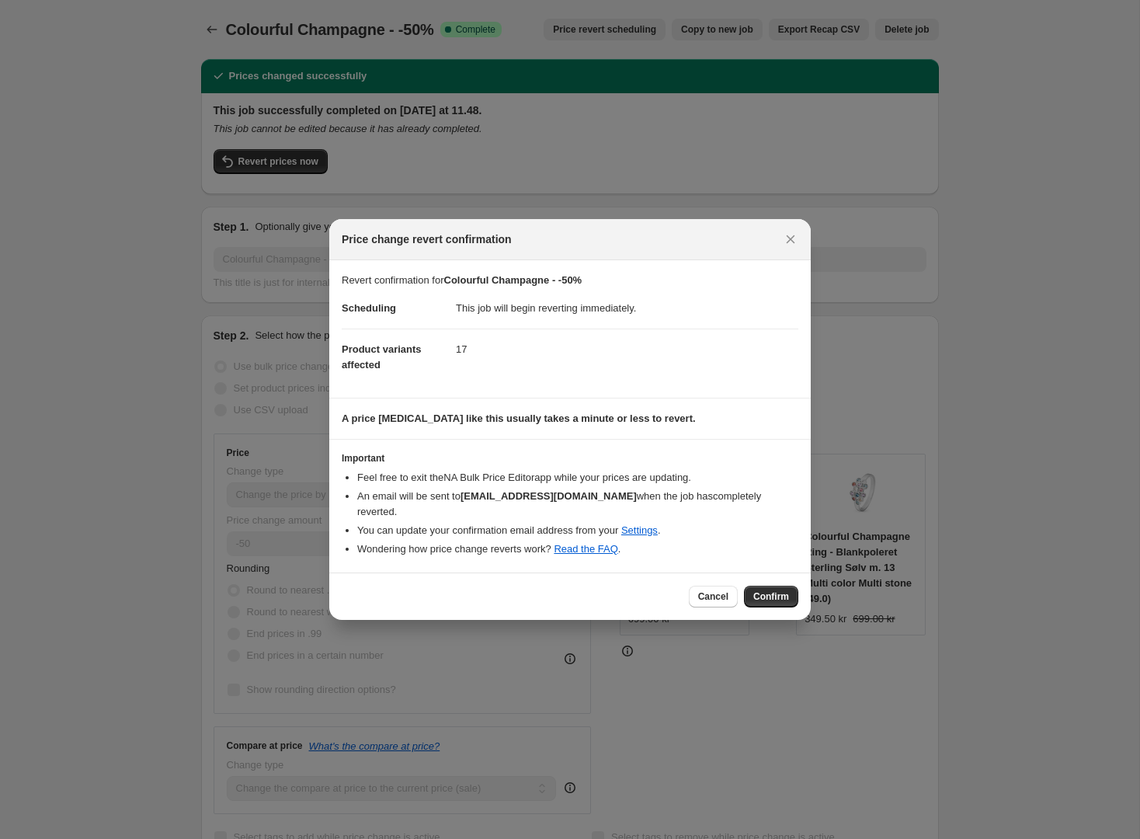
drag, startPoint x: 756, startPoint y: 590, endPoint x: 759, endPoint y: 574, distance: 16.6
click at [756, 590] on span "Confirm" at bounding box center [771, 596] width 36 height 12
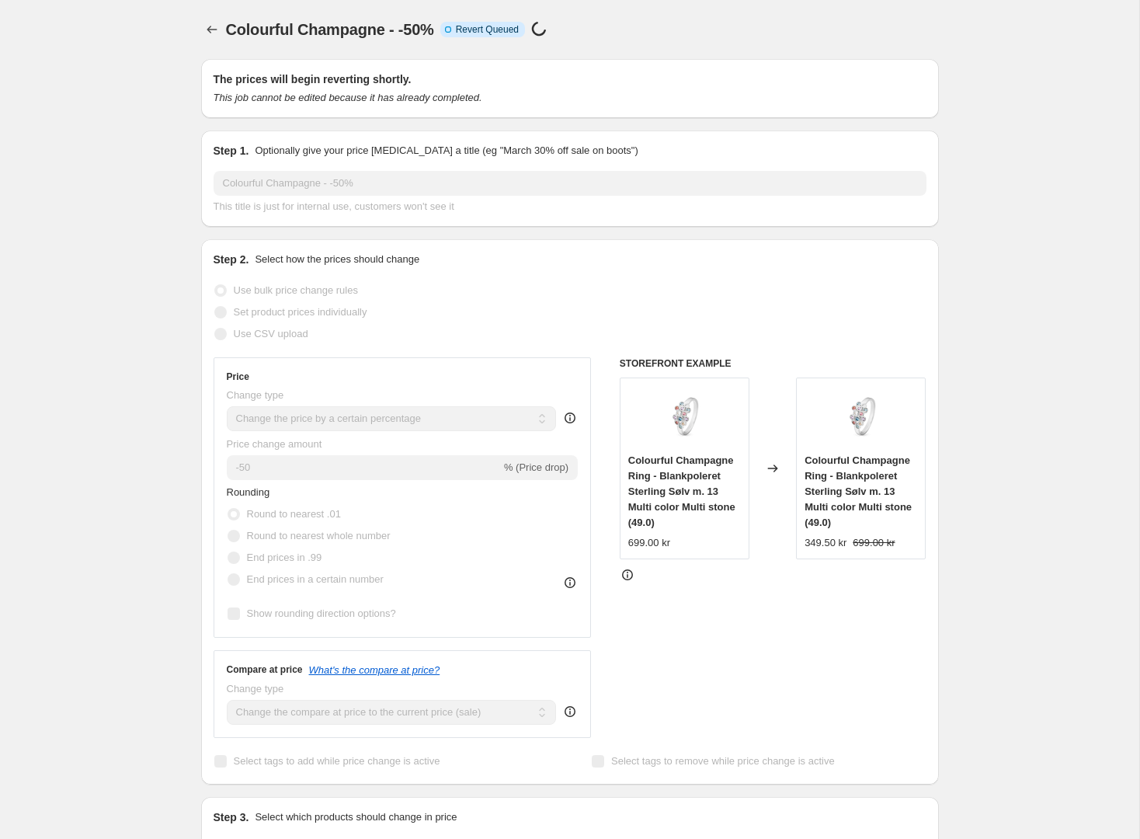
scroll to position [5, 0]
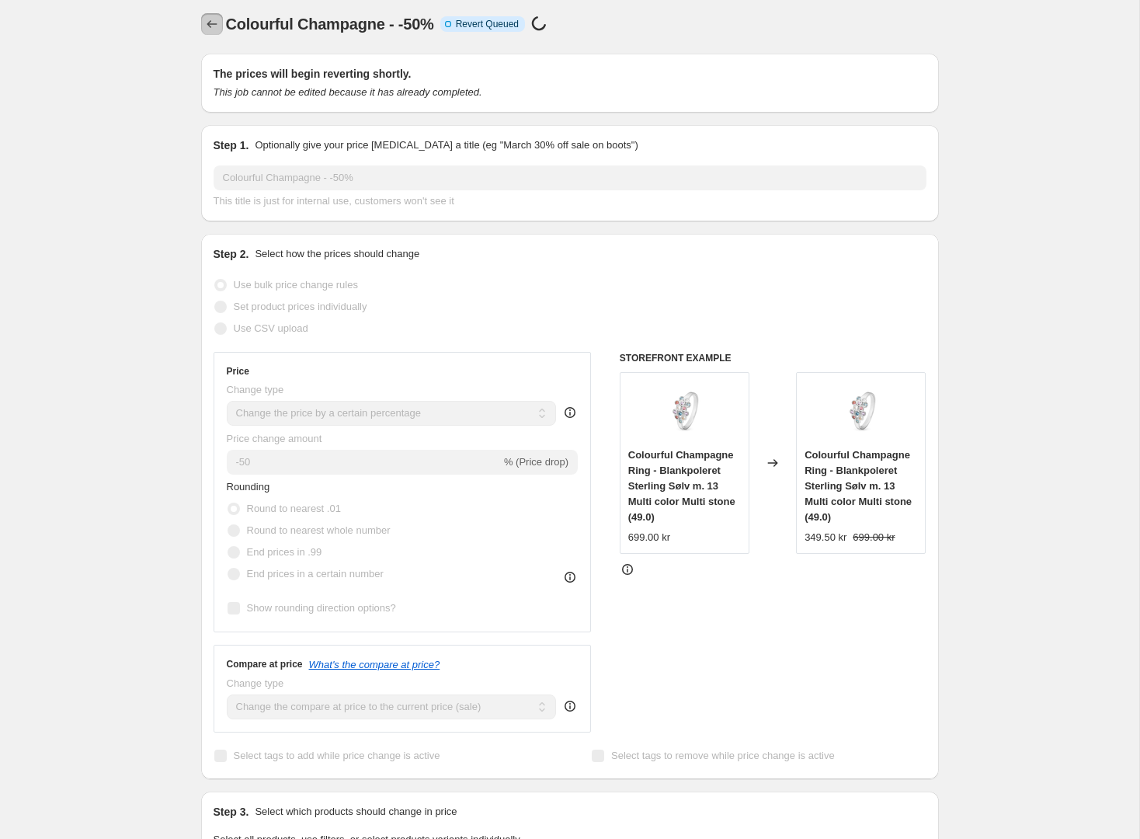
click at [209, 20] on icon "Price change jobs" at bounding box center [212, 24] width 16 height 16
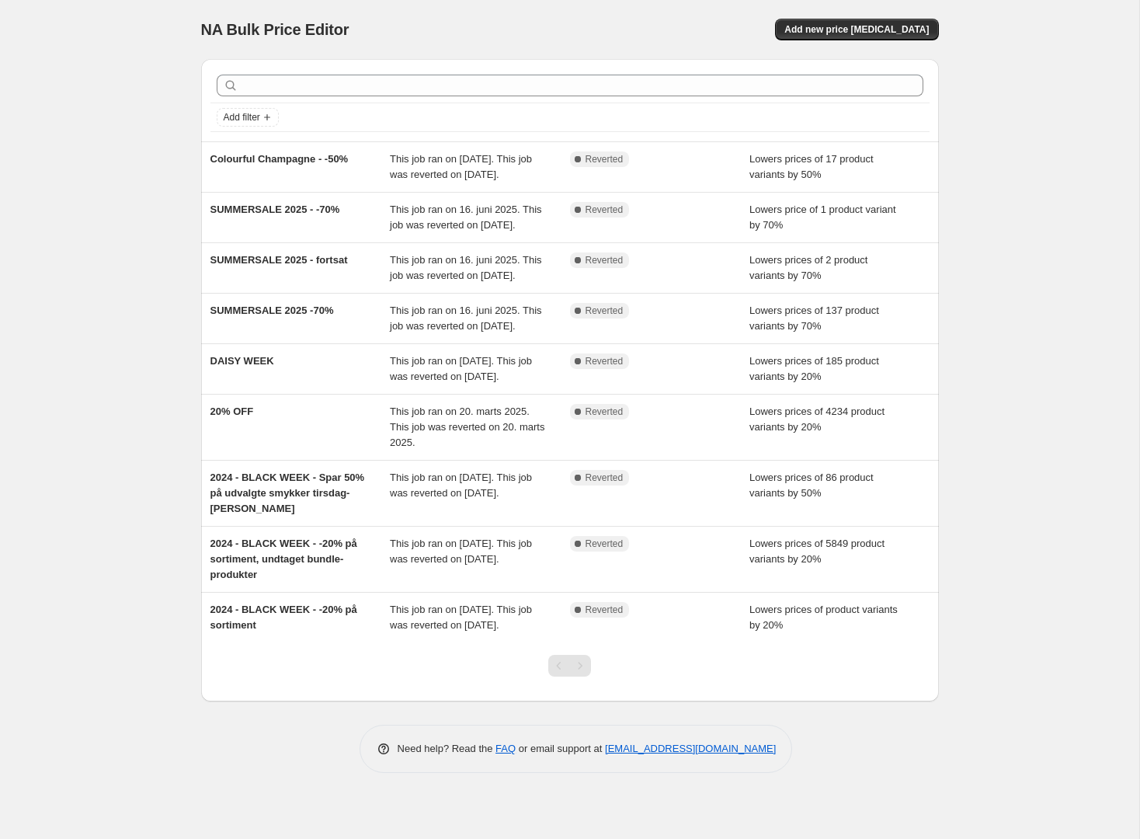
scroll to position [14, 0]
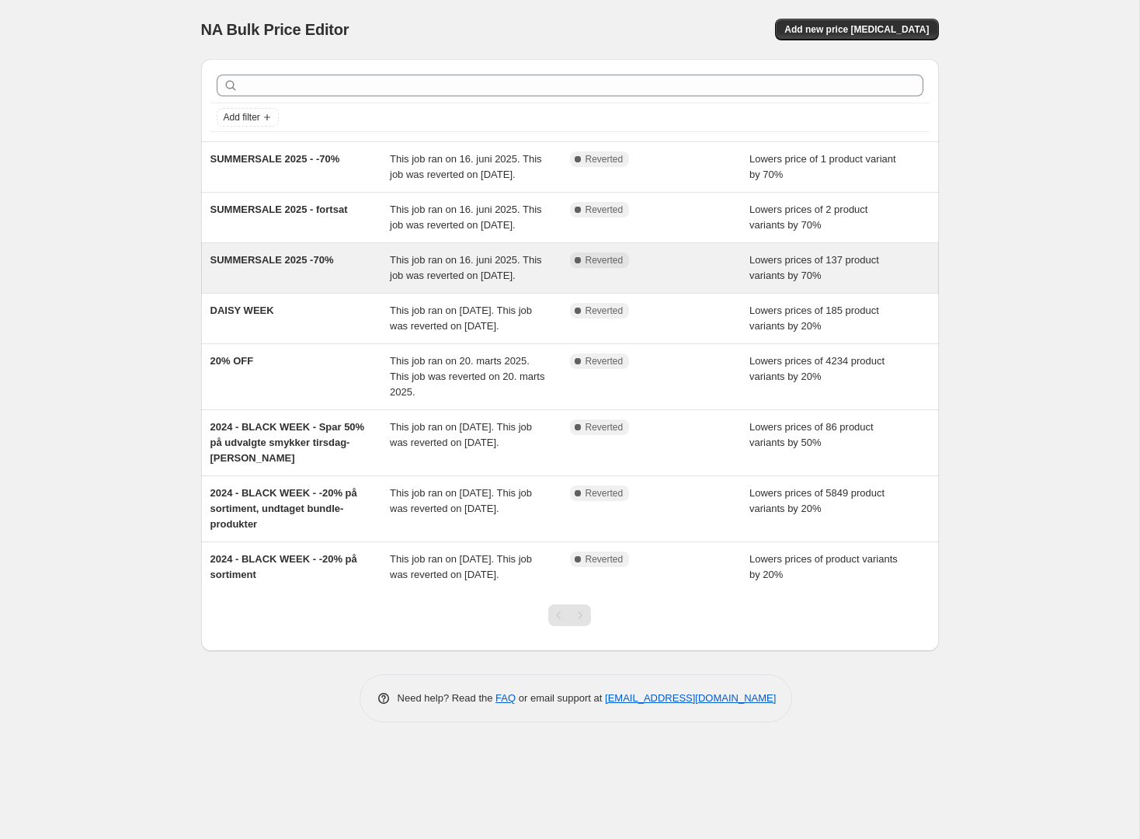
click at [446, 281] on span "This job ran on 16. juni 2025. This job was reverted on [DATE]." at bounding box center [466, 267] width 152 height 27
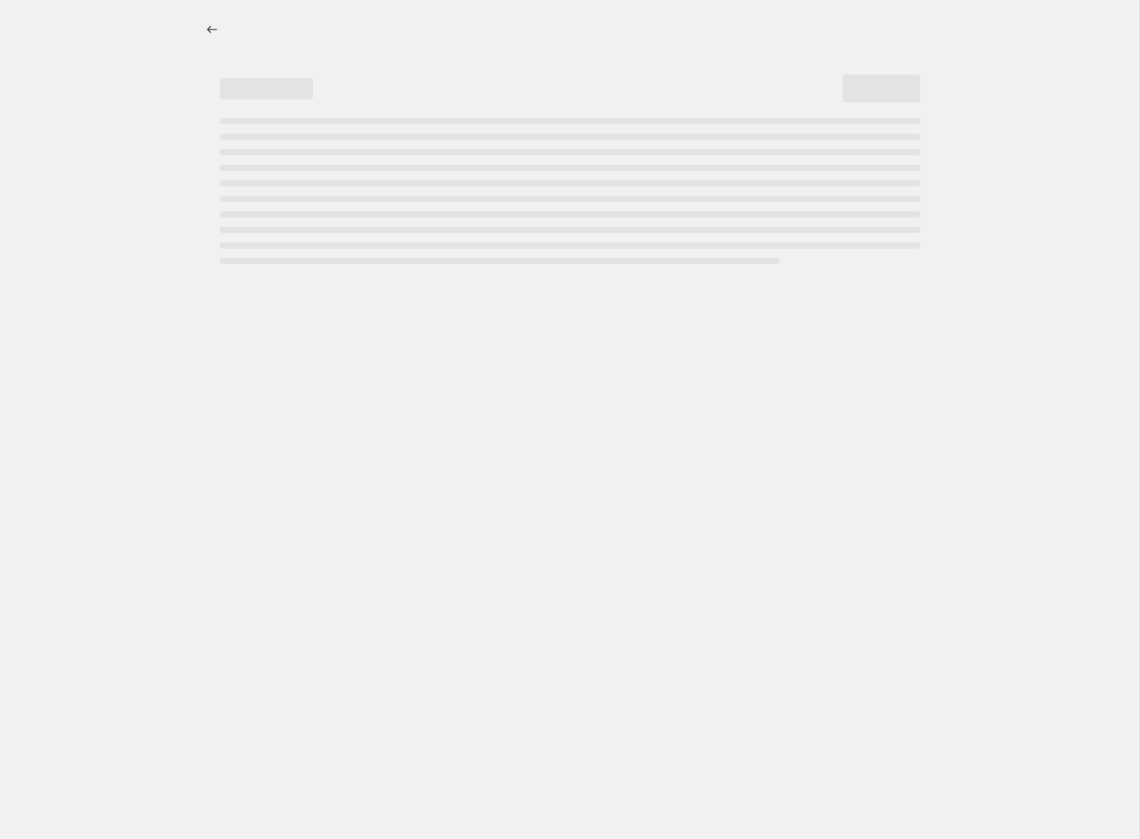
select select "percentage"
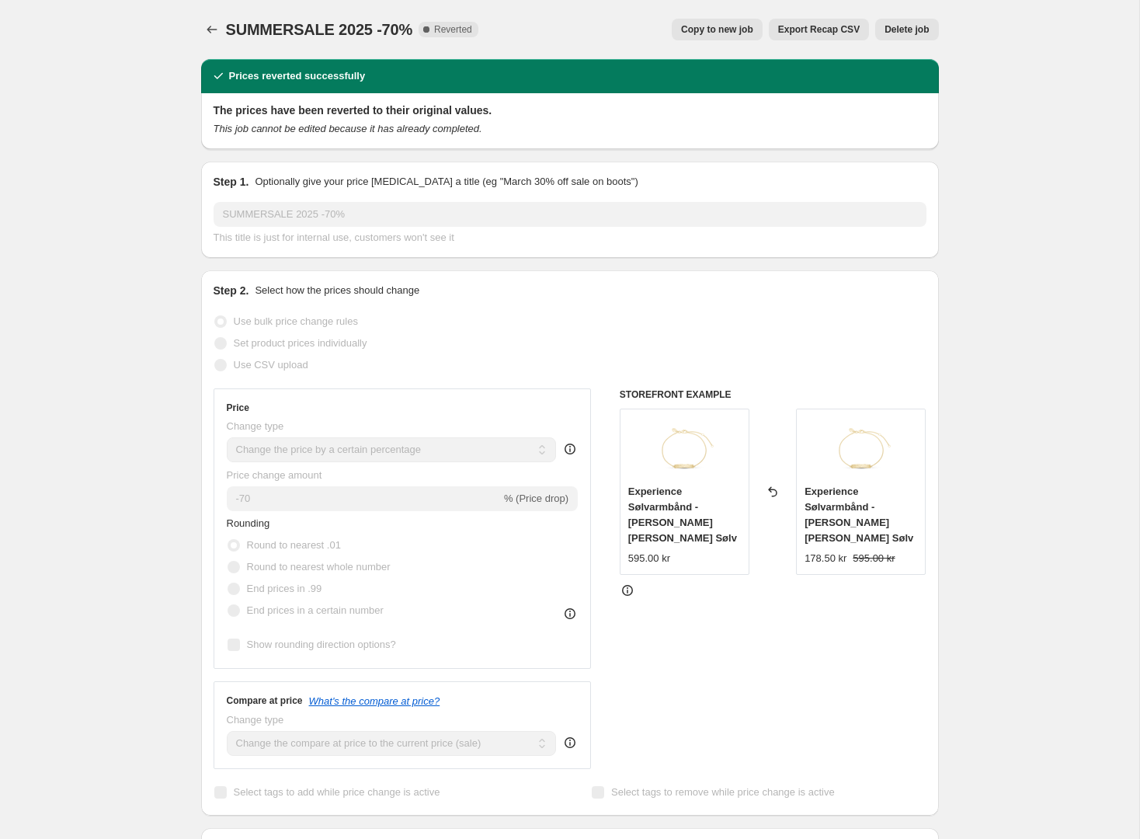
select select "percentage"
